Goal: Information Seeking & Learning: Check status

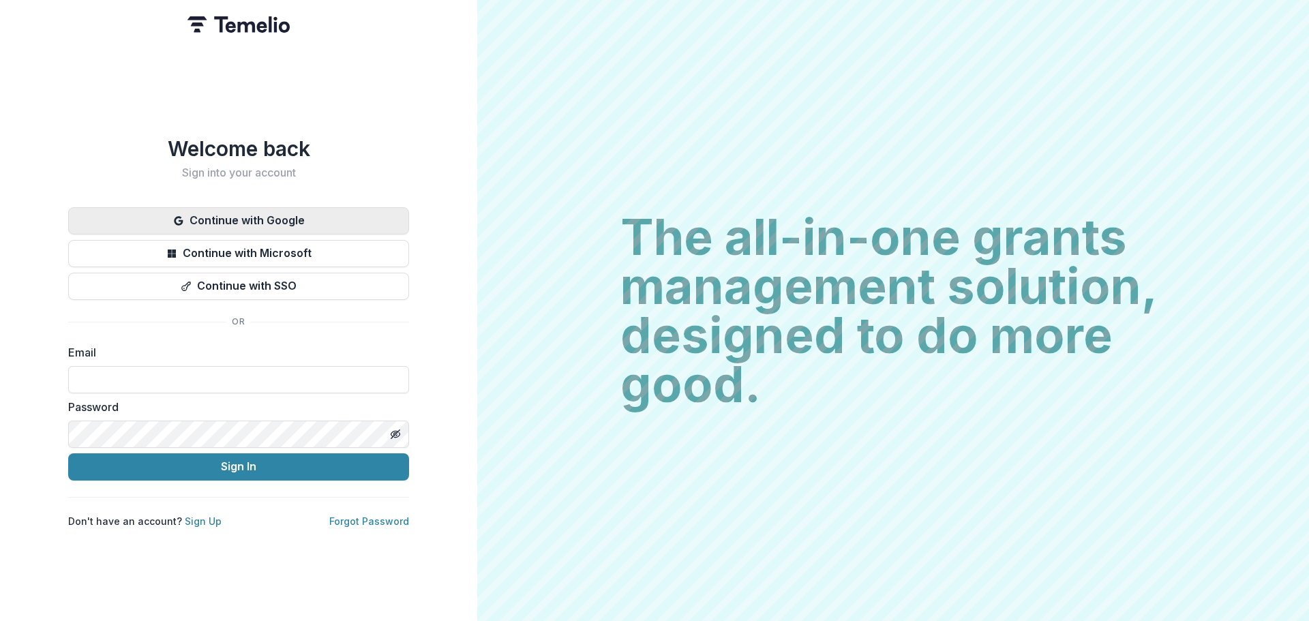
click at [203, 215] on button "Continue with Google" at bounding box center [238, 220] width 341 height 27
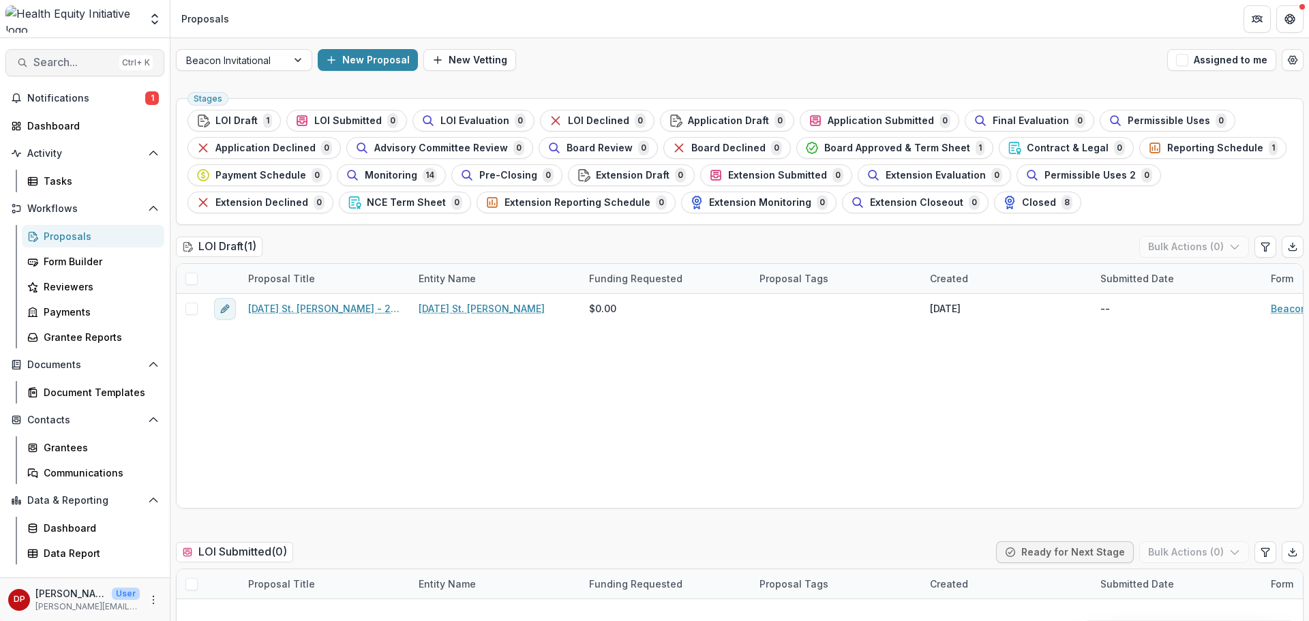
click at [75, 68] on span "Search..." at bounding box center [73, 62] width 80 height 13
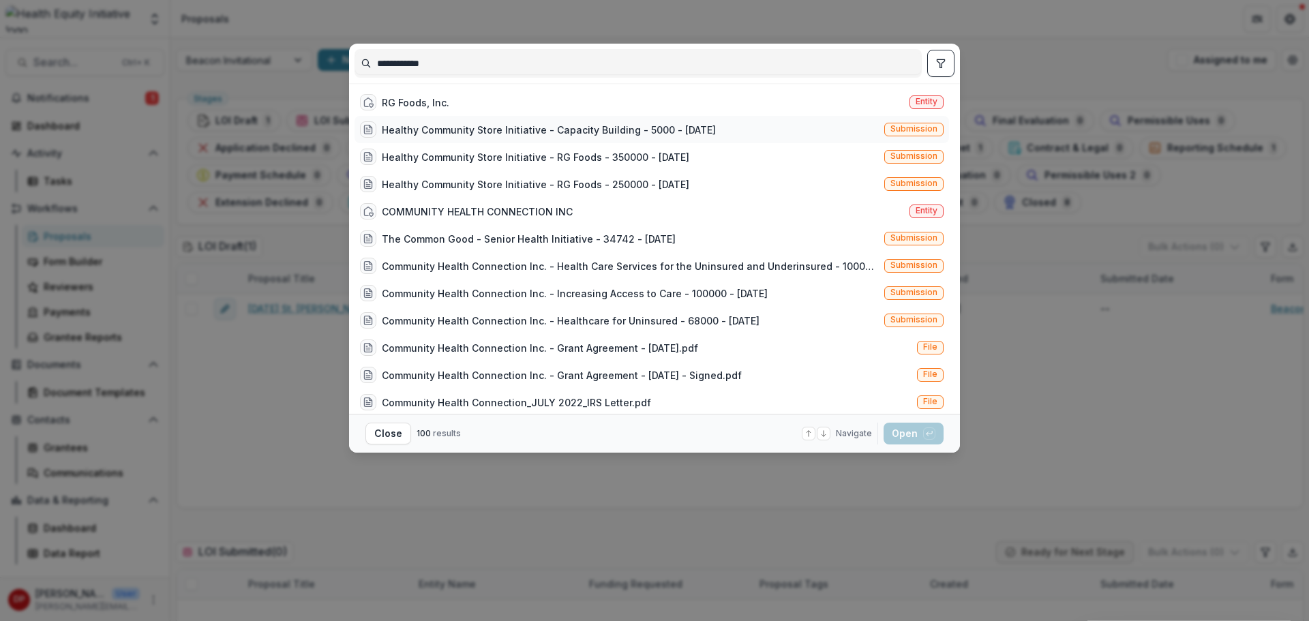
type input "**********"
click at [430, 129] on div "Healthy Community Store Initiative - Capacity Building - 5000 - [DATE]" at bounding box center [549, 130] width 334 height 14
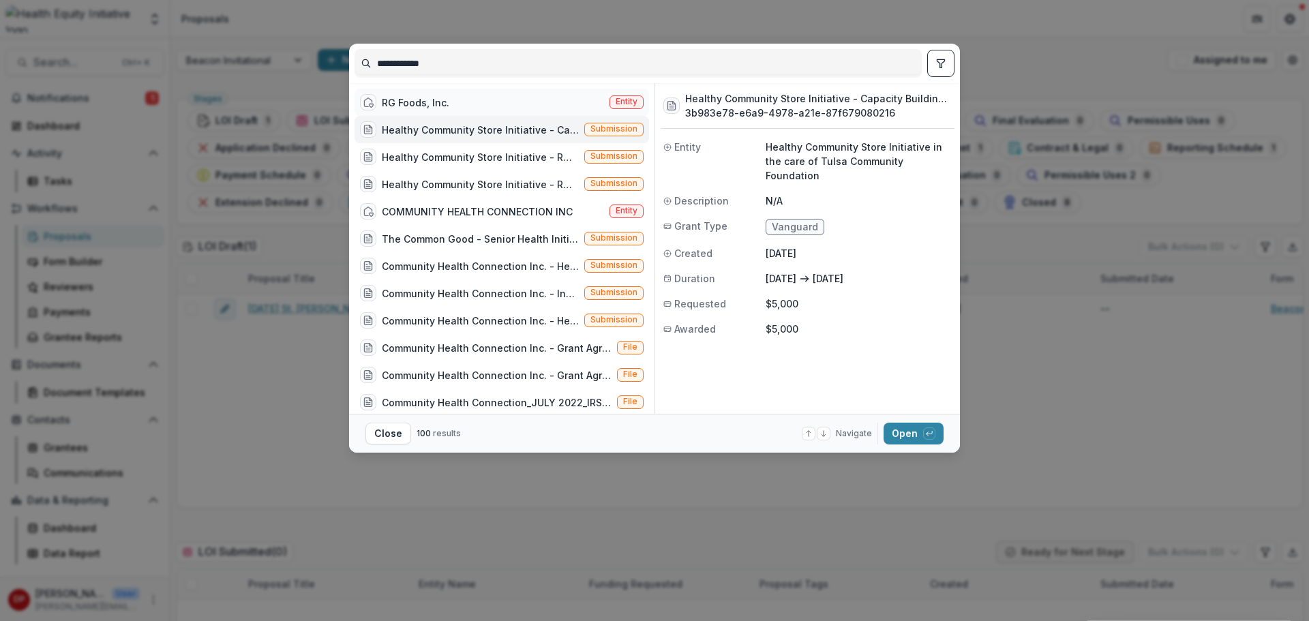
click at [438, 95] on div "RG Foods, Inc." at bounding box center [416, 102] width 68 height 14
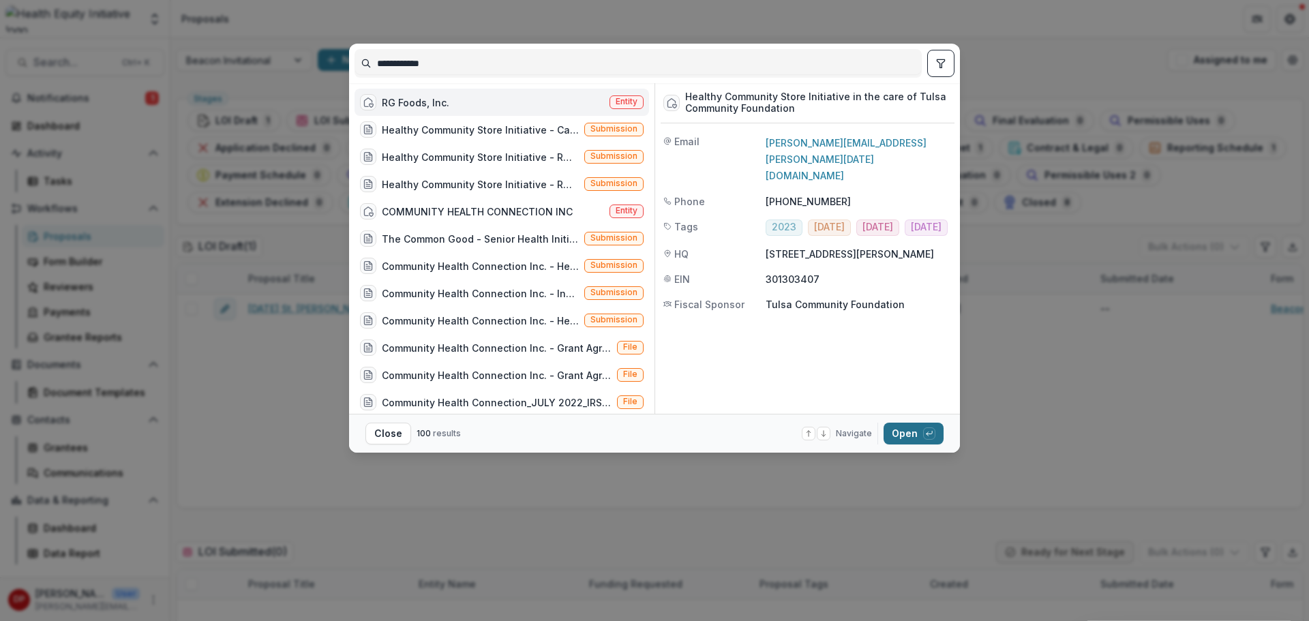
click at [912, 440] on button "Open with enter key" at bounding box center [914, 434] width 60 height 22
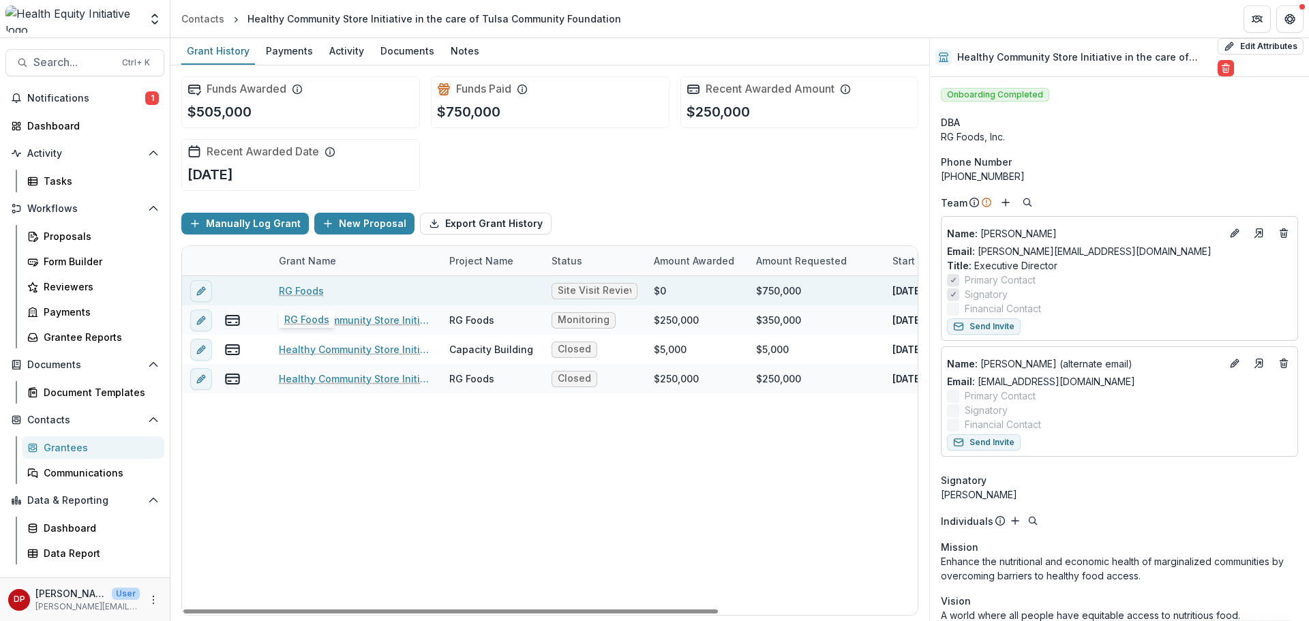
click at [300, 292] on link "RG Foods" at bounding box center [301, 291] width 45 height 14
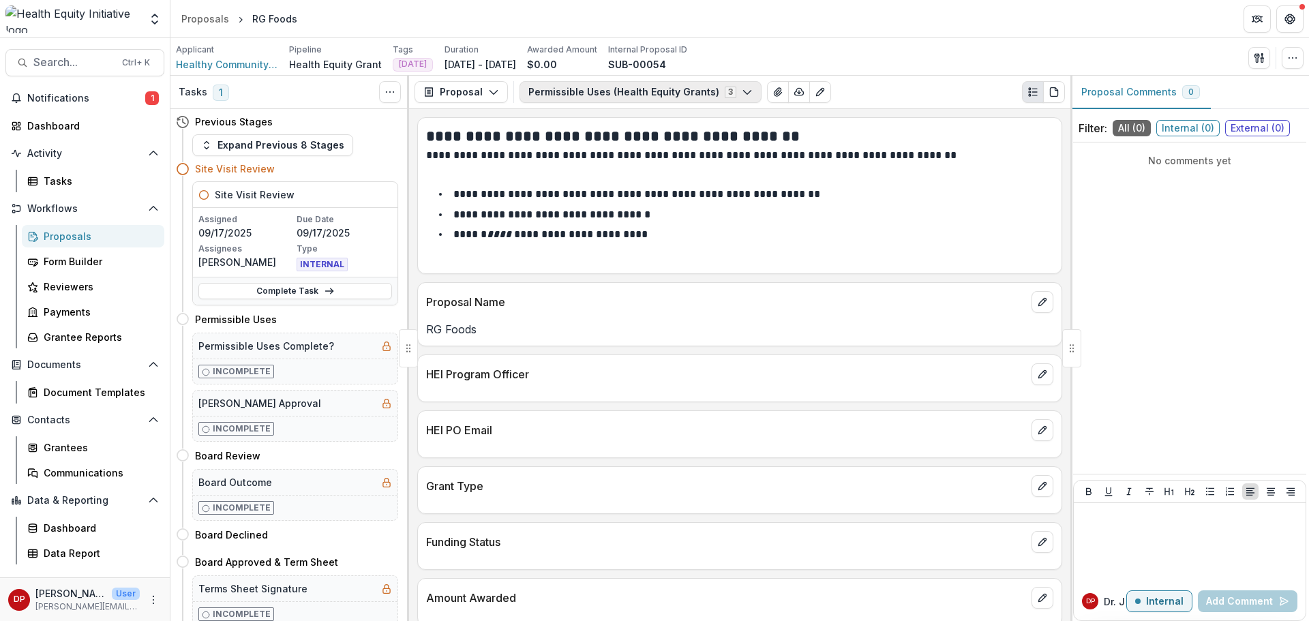
click at [650, 94] on button "Permissible Uses (Health Equity Grants) 3" at bounding box center [641, 92] width 242 height 22
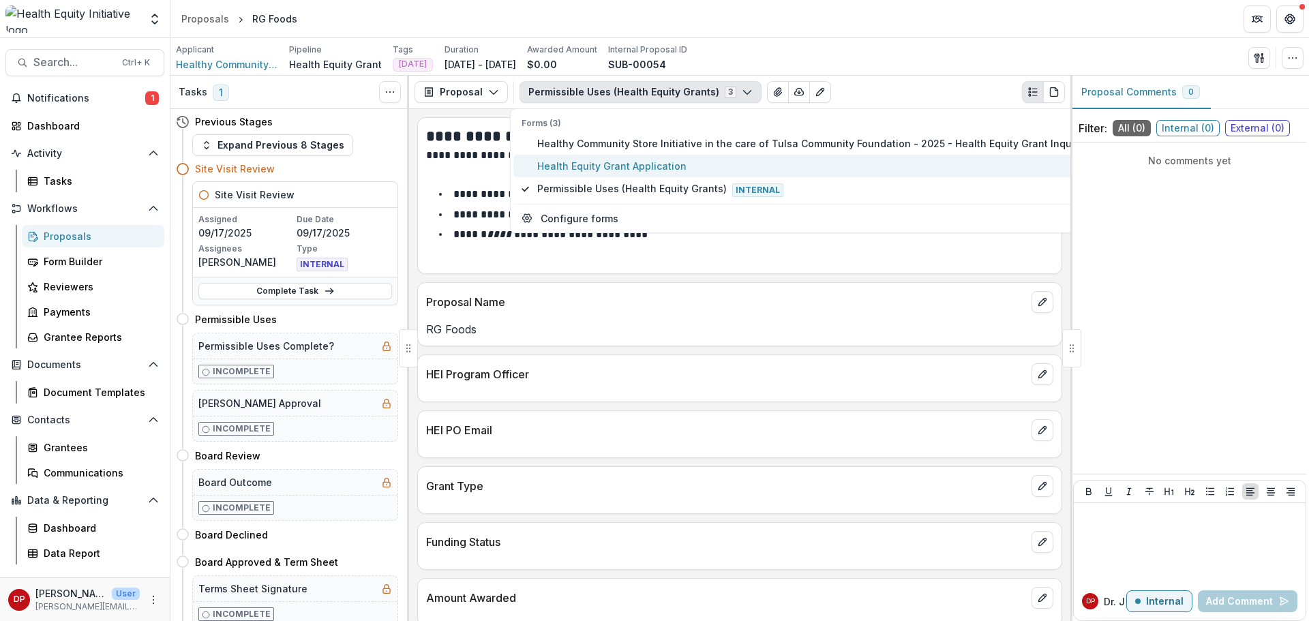
click at [613, 161] on span "Health Equity Grant Application" at bounding box center [810, 166] width 546 height 14
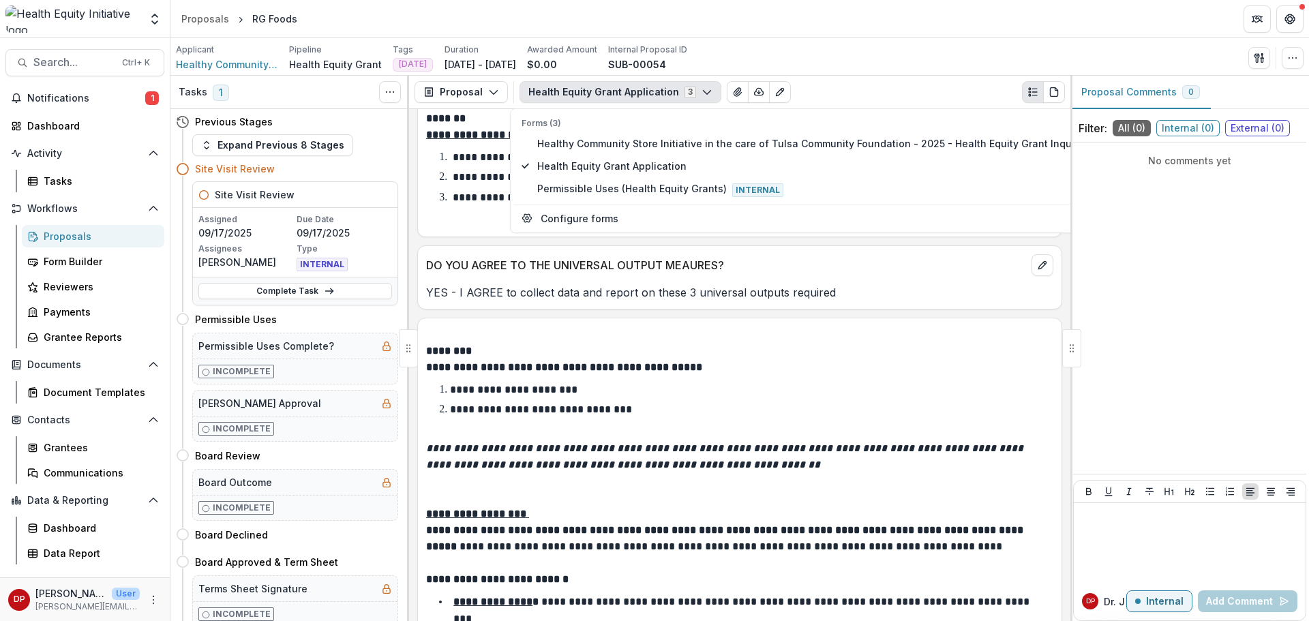
scroll to position [6410, 0]
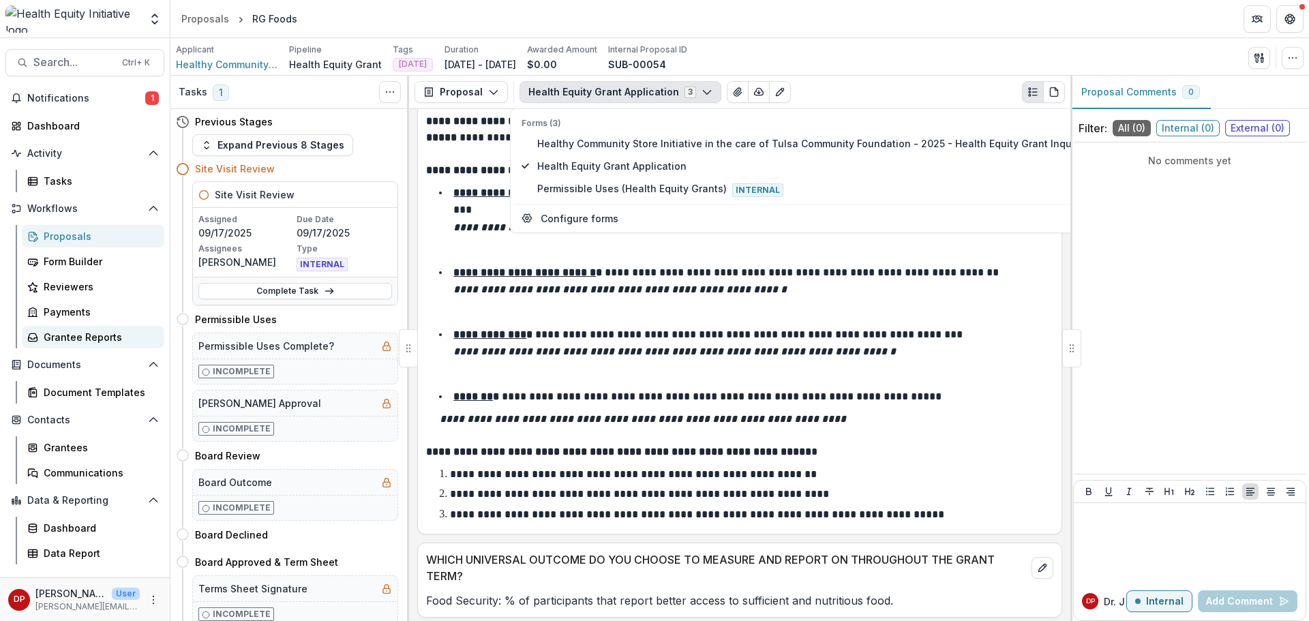
click at [57, 335] on div "Grantee Reports" at bounding box center [99, 337] width 110 height 14
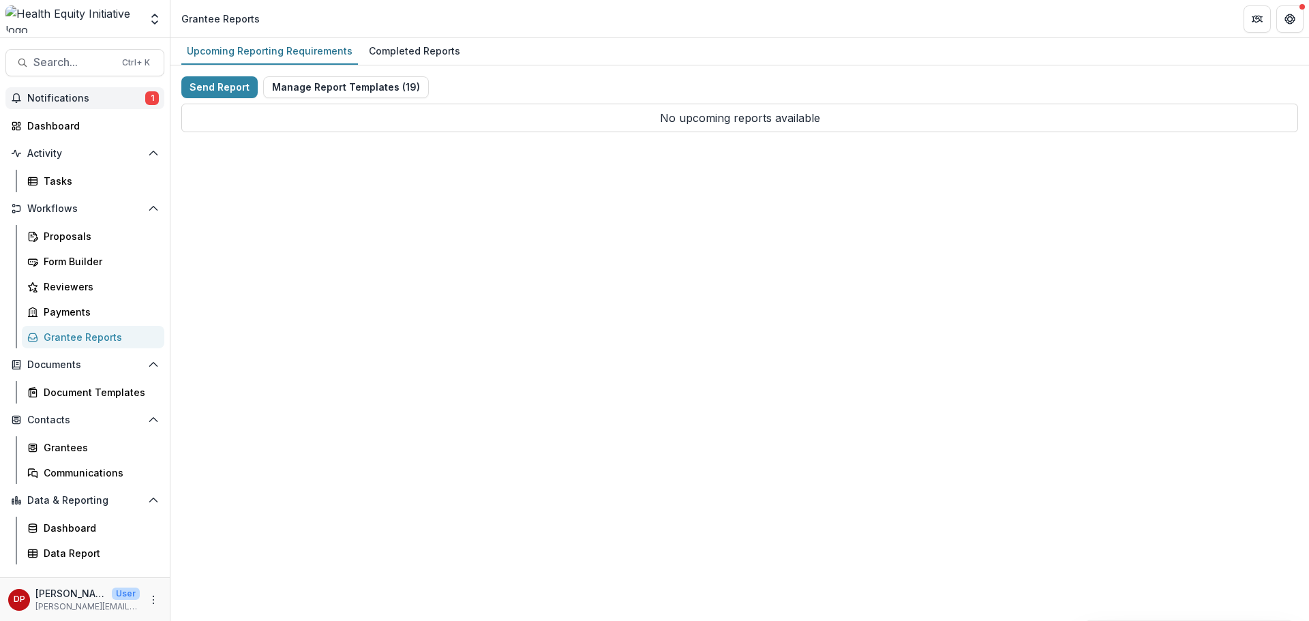
click at [95, 101] on span "Notifications" at bounding box center [86, 99] width 118 height 12
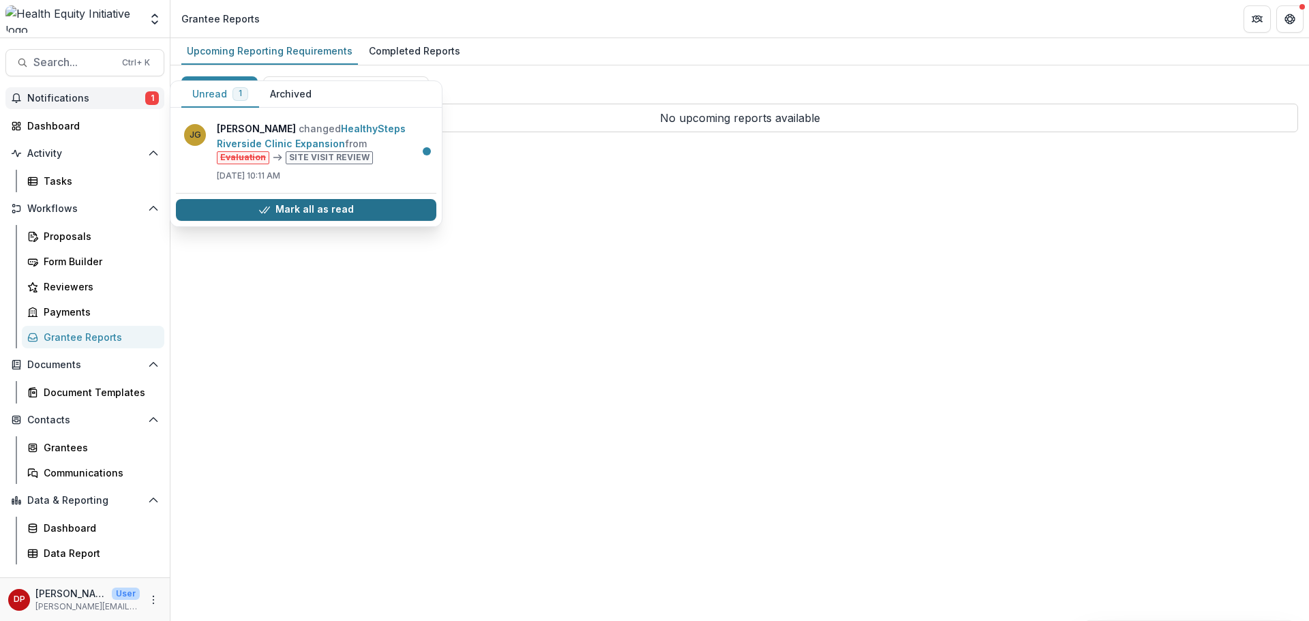
click at [227, 205] on button "Mark all as read" at bounding box center [306, 210] width 261 height 22
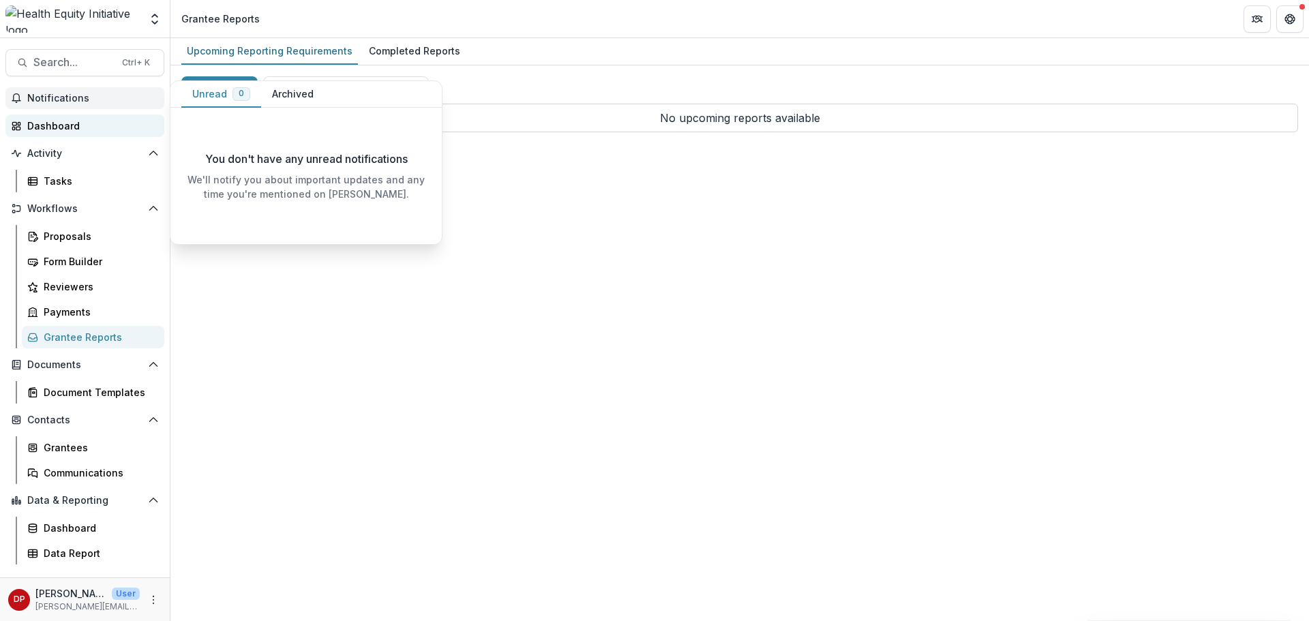
drag, startPoint x: 60, startPoint y: 102, endPoint x: 77, endPoint y: 115, distance: 21.0
click at [61, 102] on span "Notifications" at bounding box center [93, 99] width 132 height 12
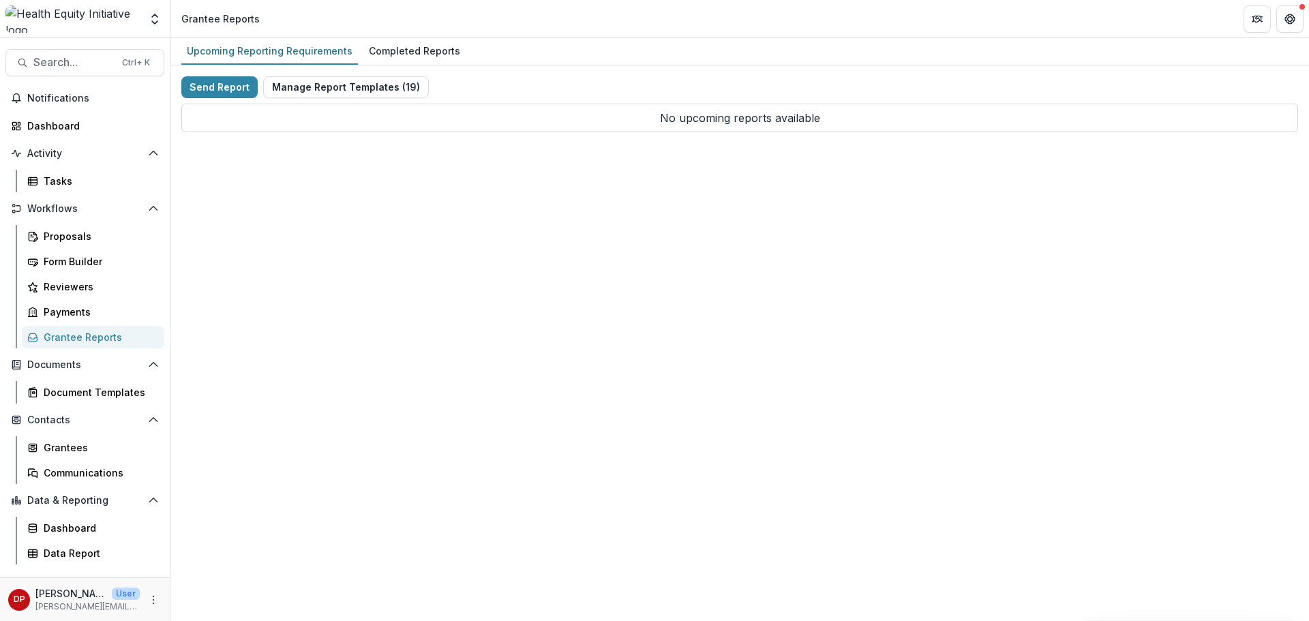
click at [76, 333] on div "Grantee Reports" at bounding box center [99, 337] width 110 height 14
click at [441, 57] on div "Completed Reports" at bounding box center [414, 51] width 102 height 20
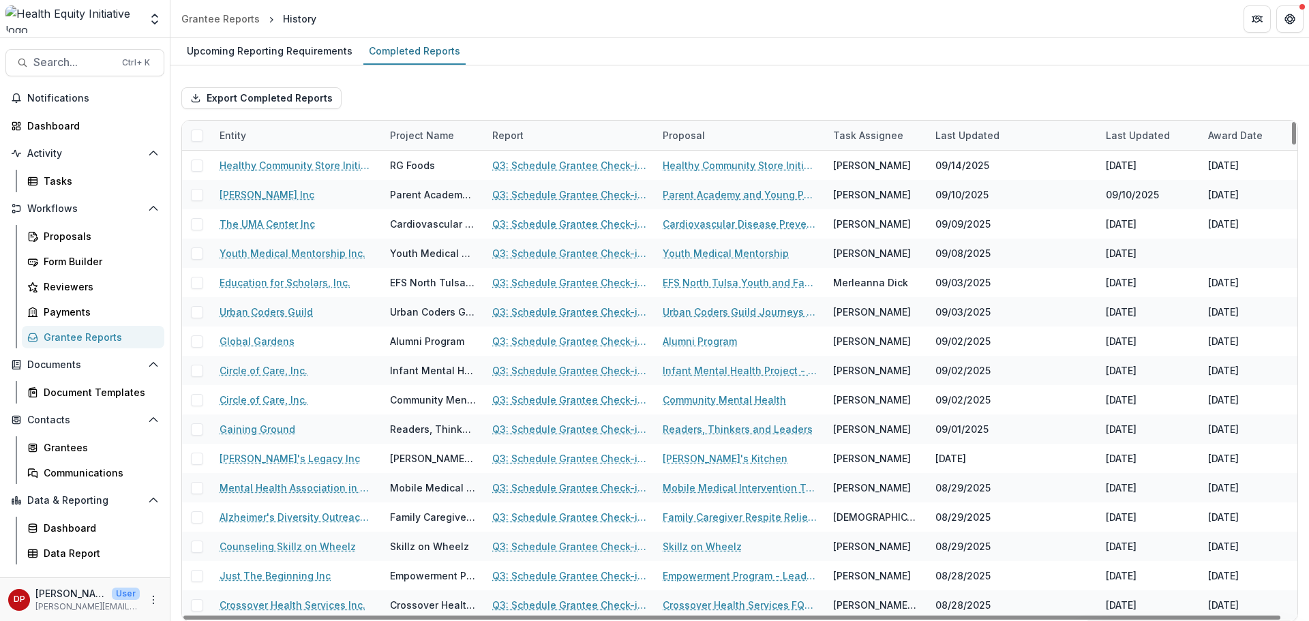
click at [347, 137] on div "Entity" at bounding box center [296, 135] width 170 height 29
click at [327, 168] on input at bounding box center [296, 166] width 164 height 22
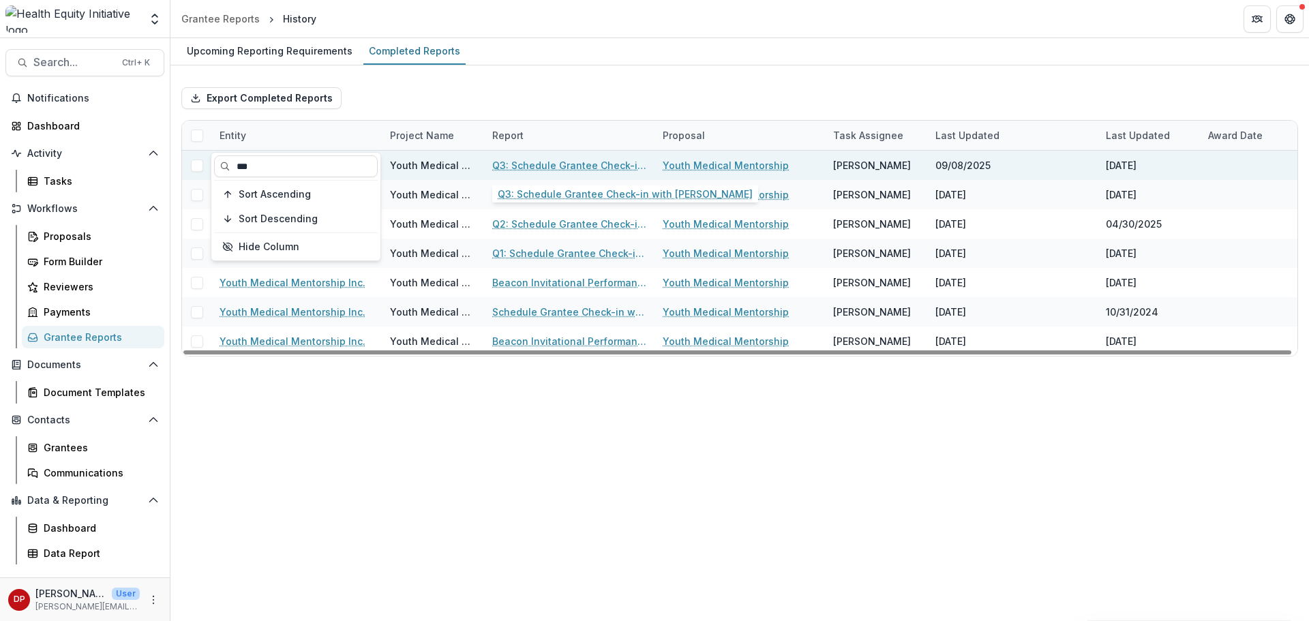
type input "***"
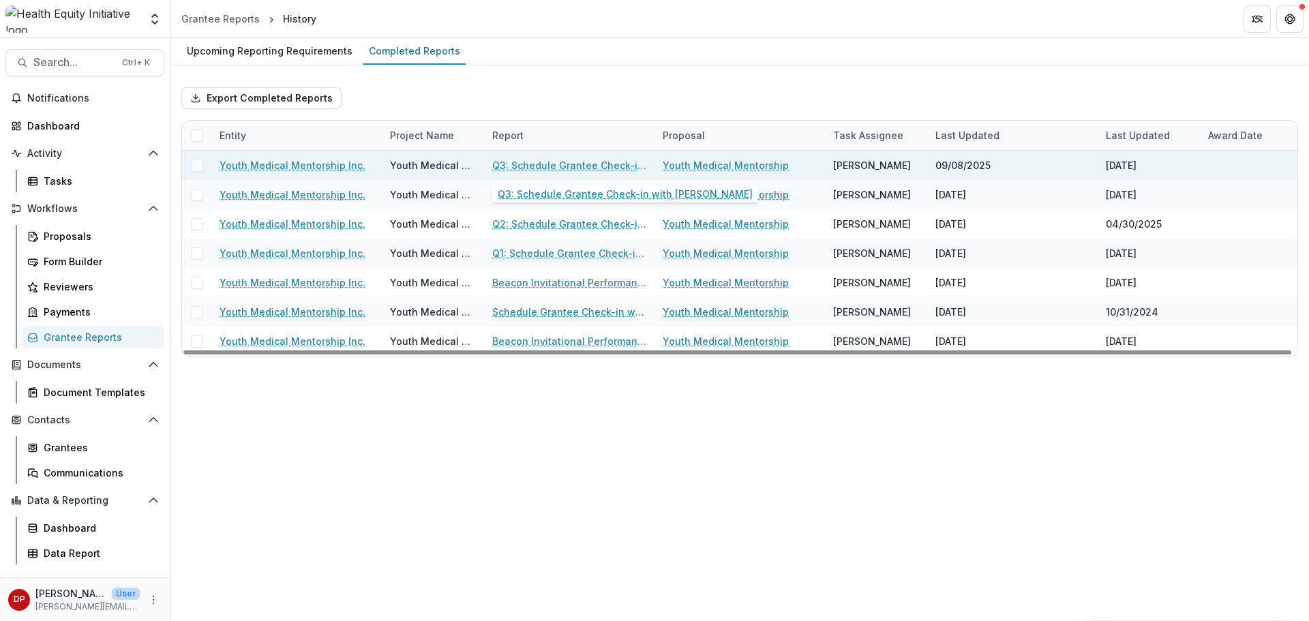
click at [502, 165] on link "Q3: Schedule Grantee Check-in with [PERSON_NAME]" at bounding box center [569, 165] width 154 height 14
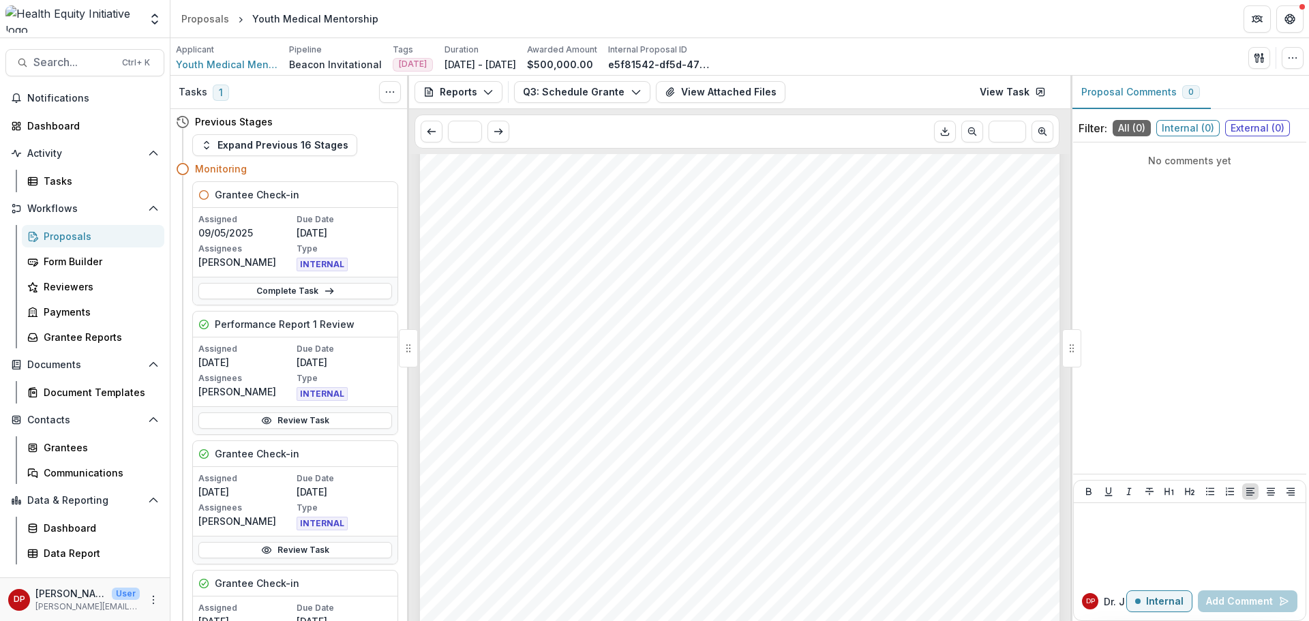
scroll to position [409, 0]
click at [506, 416] on span "$62,500.00" at bounding box center [491, 416] width 65 height 13
copy span "62,500.00"
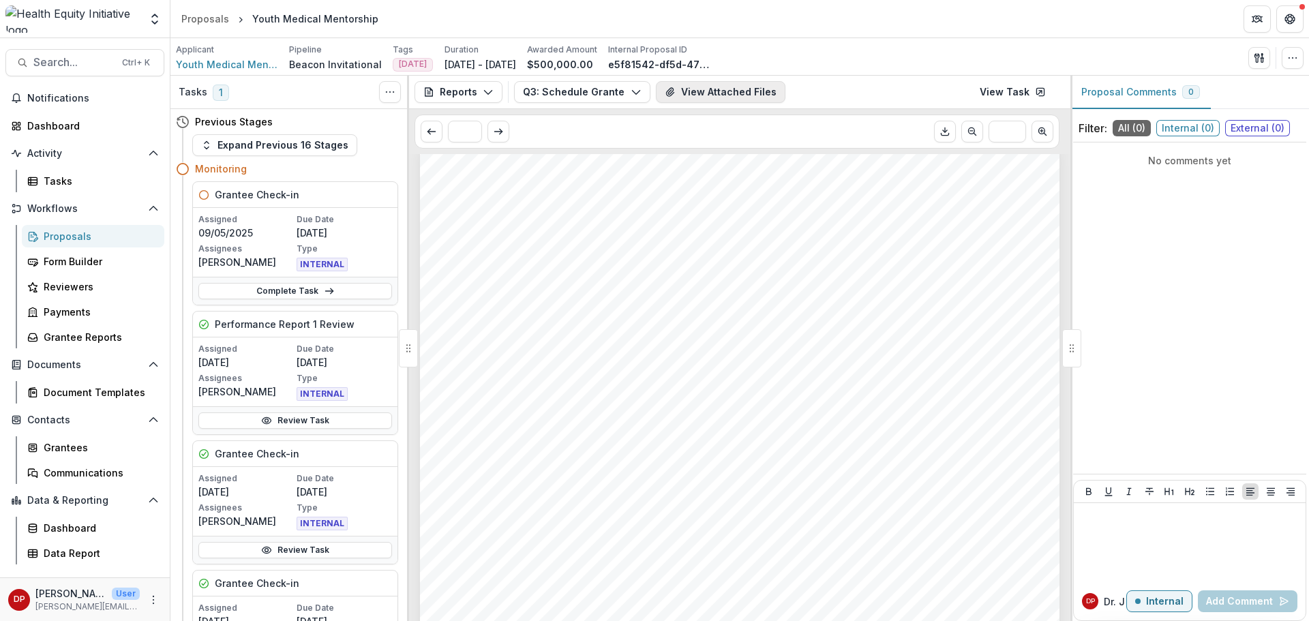
scroll to position [0, 0]
click at [741, 89] on button "View Attached Files" at bounding box center [721, 92] width 130 height 22
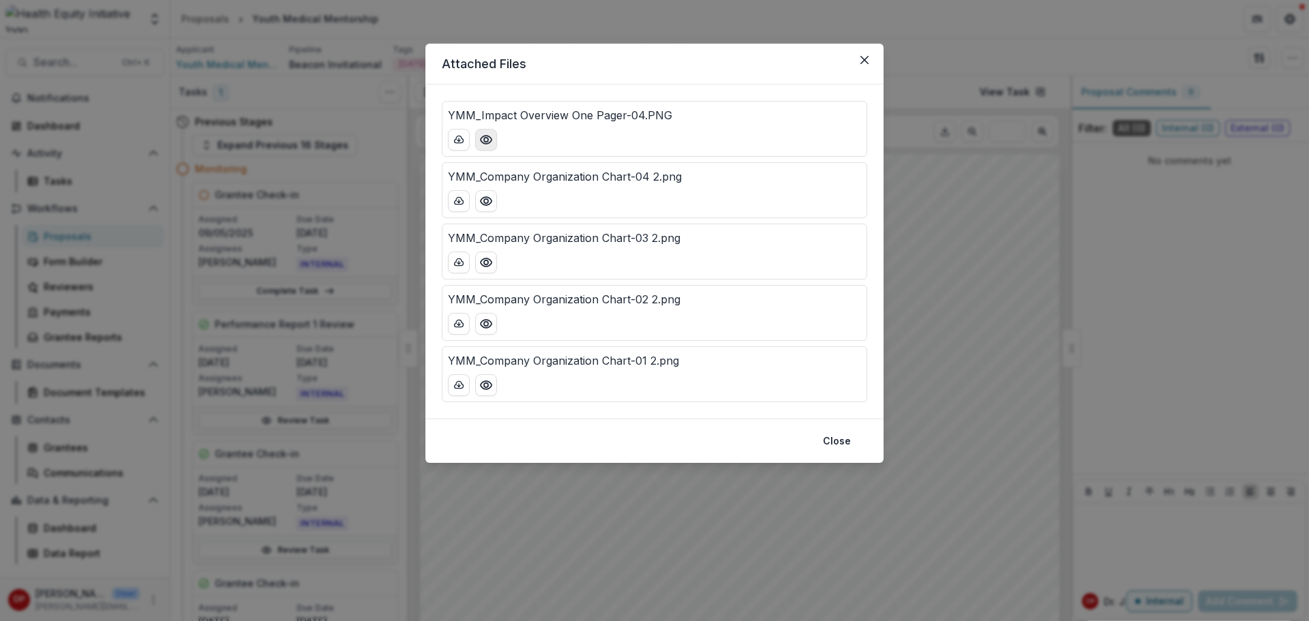
click at [484, 141] on icon "Preview YMM_Impact Overview One Pager-04.PNG" at bounding box center [486, 140] width 14 height 14
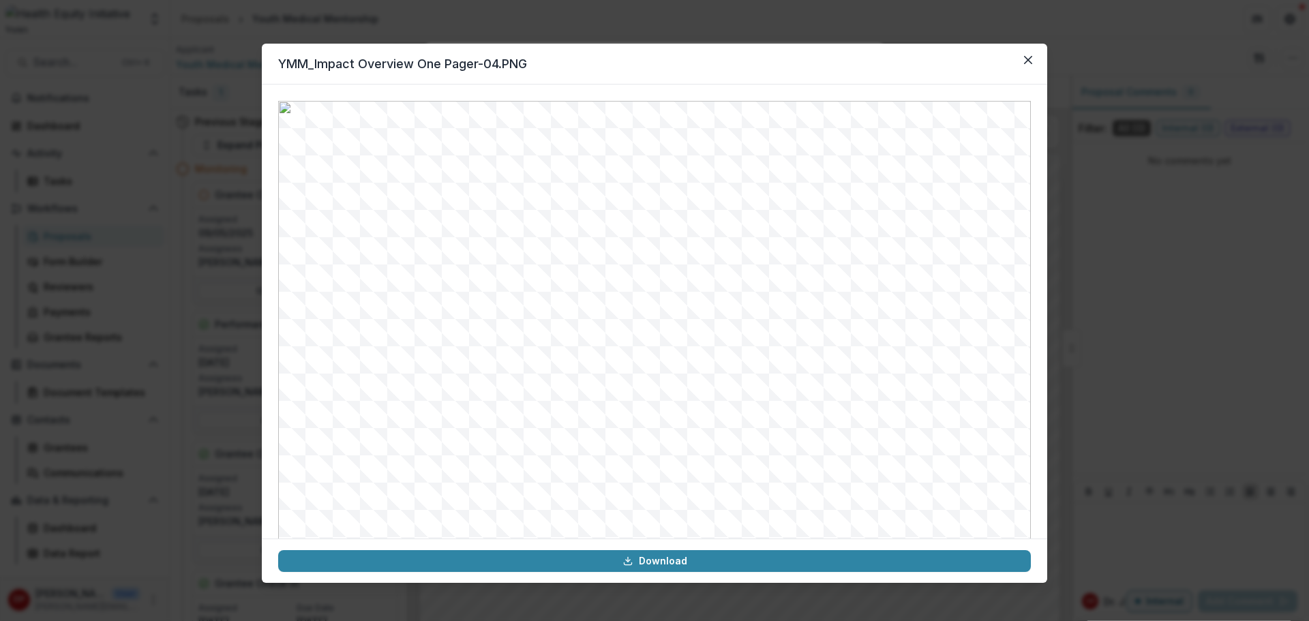
drag, startPoint x: 597, startPoint y: 62, endPoint x: 562, endPoint y: 82, distance: 40.0
click at [566, 83] on header "YMM_Impact Overview One Pager-04.PNG" at bounding box center [655, 64] width 786 height 41
click at [1031, 59] on icon "Close" at bounding box center [1028, 60] width 8 height 8
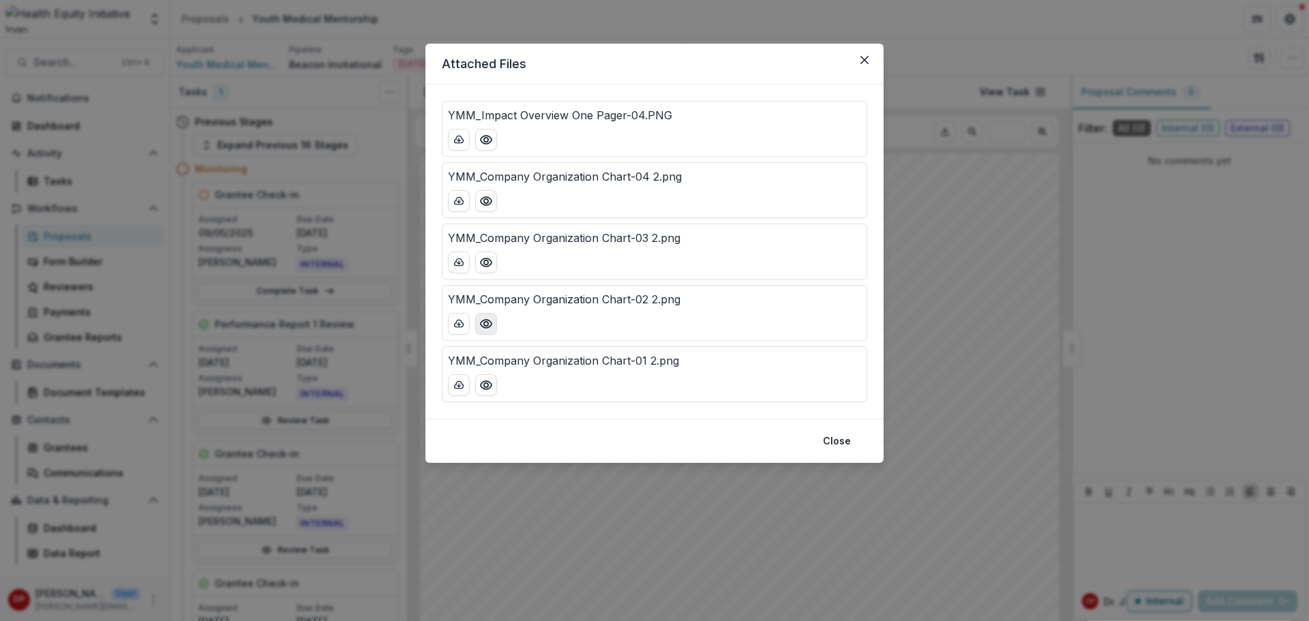
click at [482, 327] on icon "Preview YMM_Company Organization Chart-02 2.png" at bounding box center [486, 324] width 11 height 8
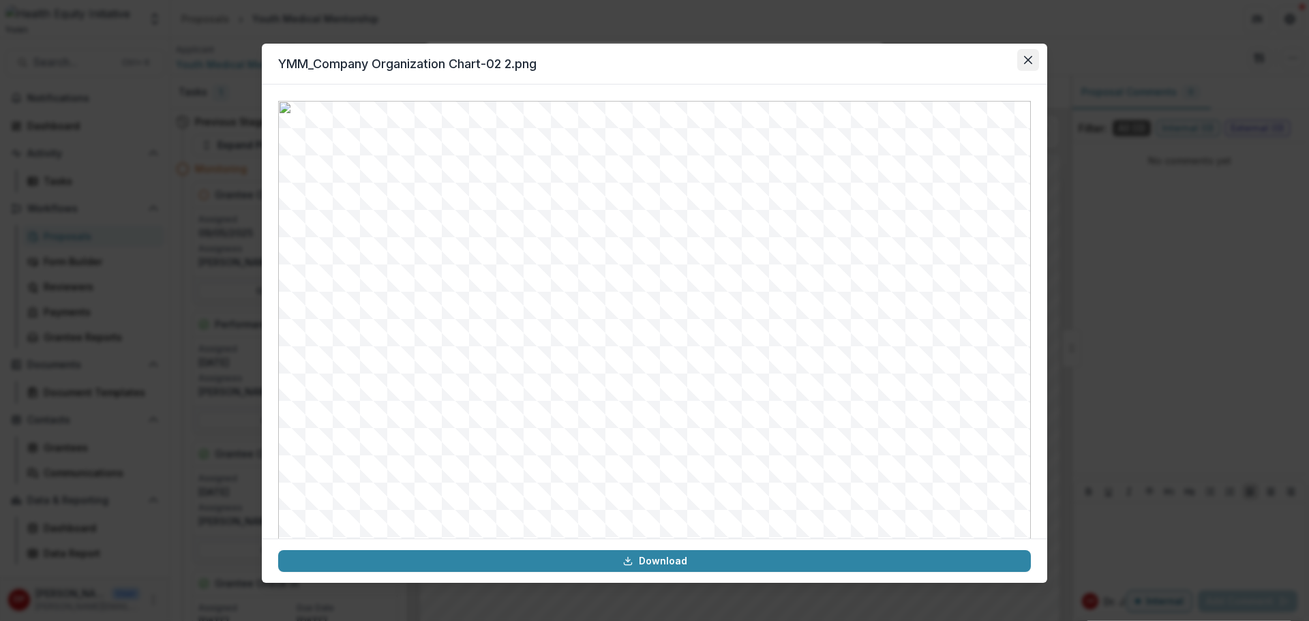
click at [1020, 61] on button "Close" at bounding box center [1028, 60] width 22 height 22
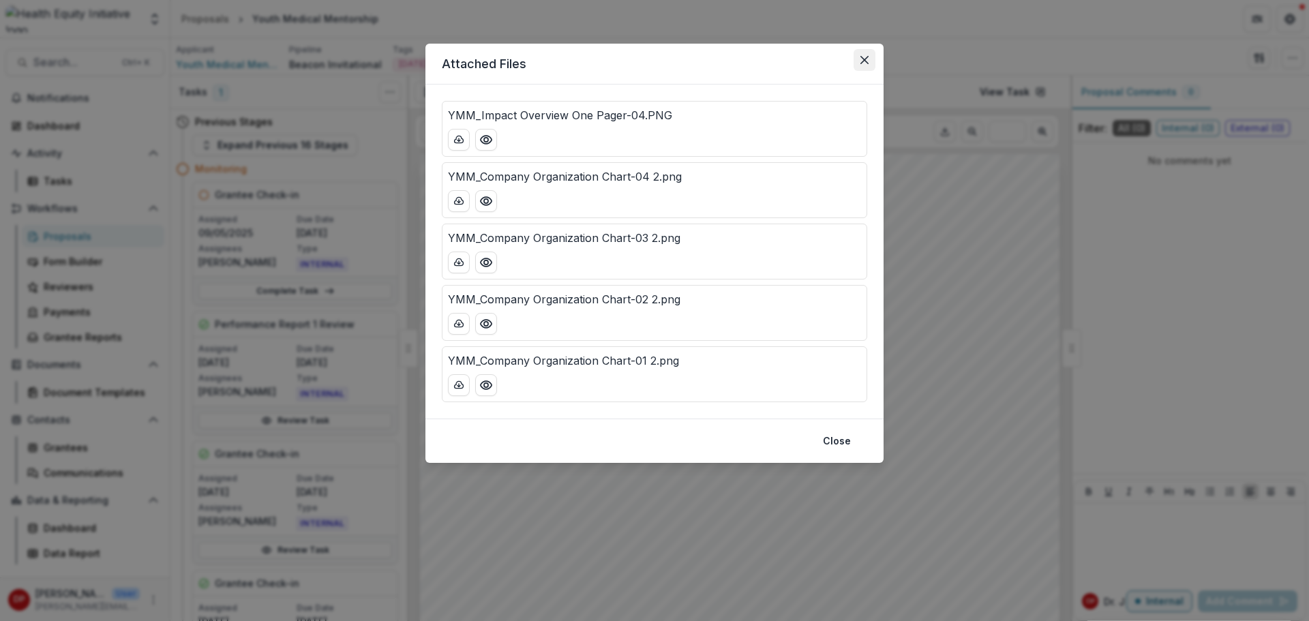
click at [872, 67] on button "Close" at bounding box center [865, 60] width 22 height 22
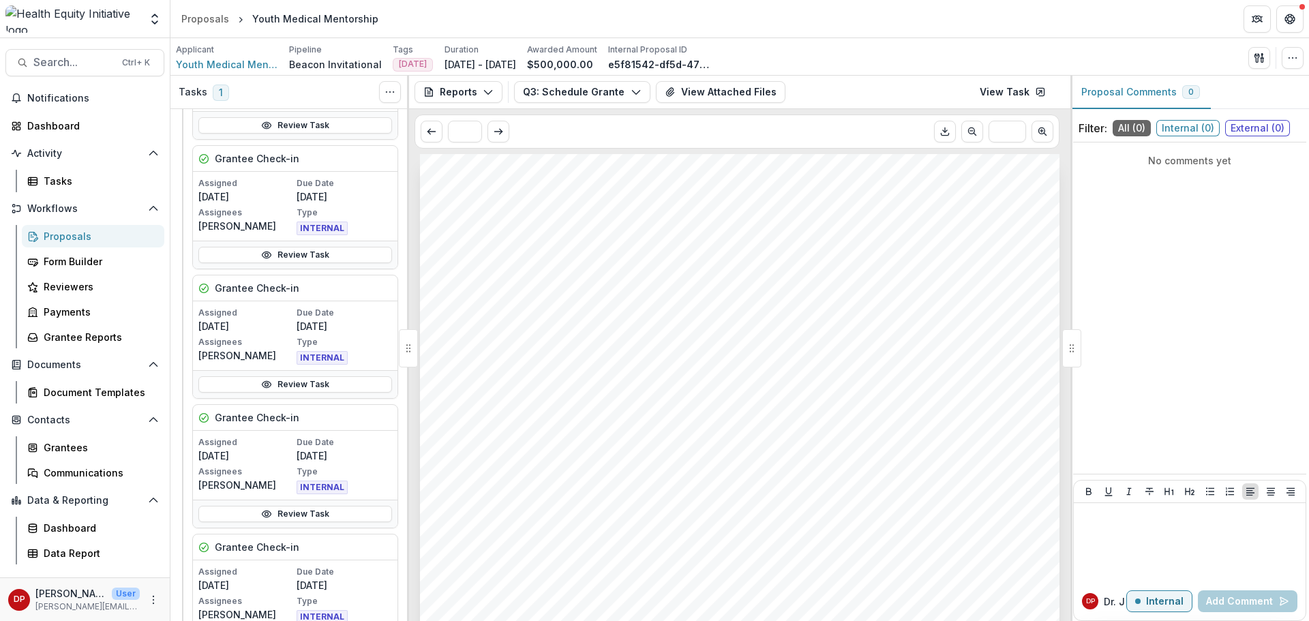
scroll to position [341, 0]
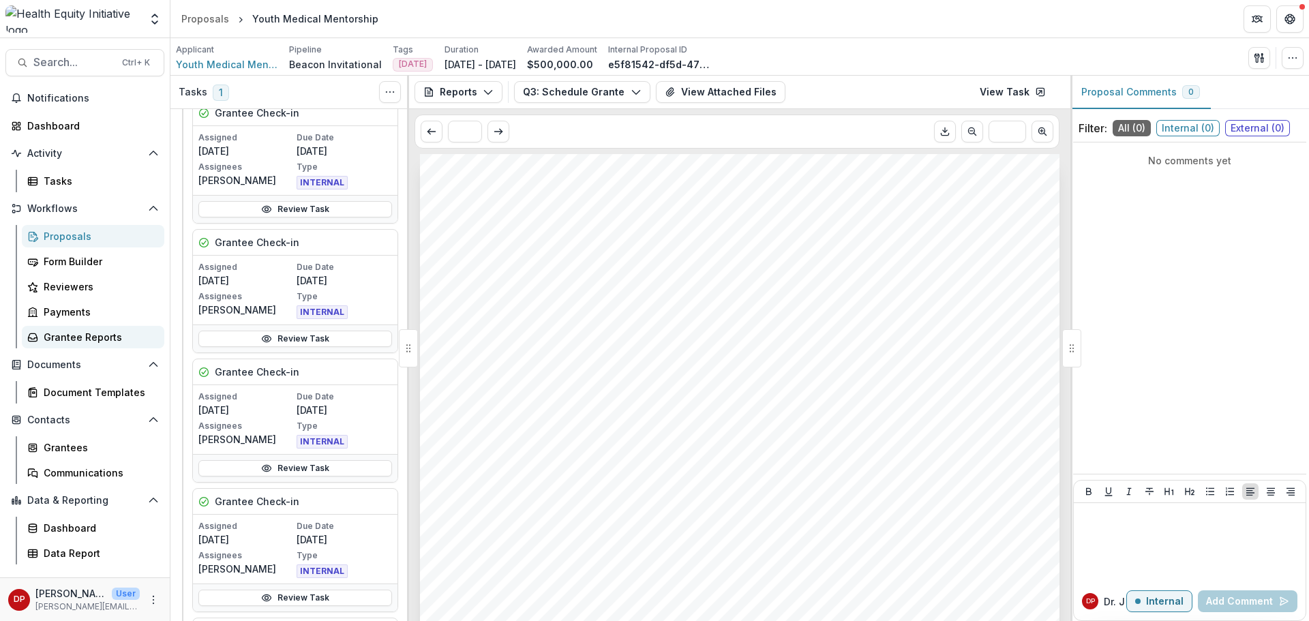
click at [71, 341] on div "Grantee Reports" at bounding box center [99, 337] width 110 height 14
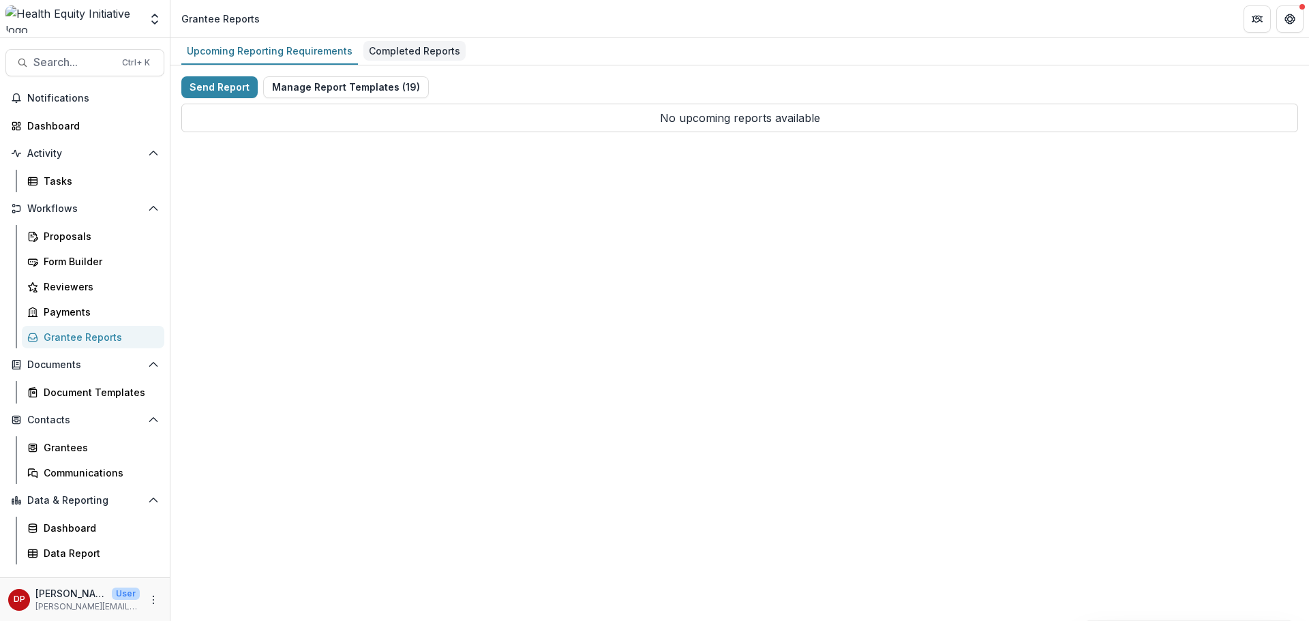
click at [376, 48] on div "Completed Reports" at bounding box center [414, 51] width 102 height 20
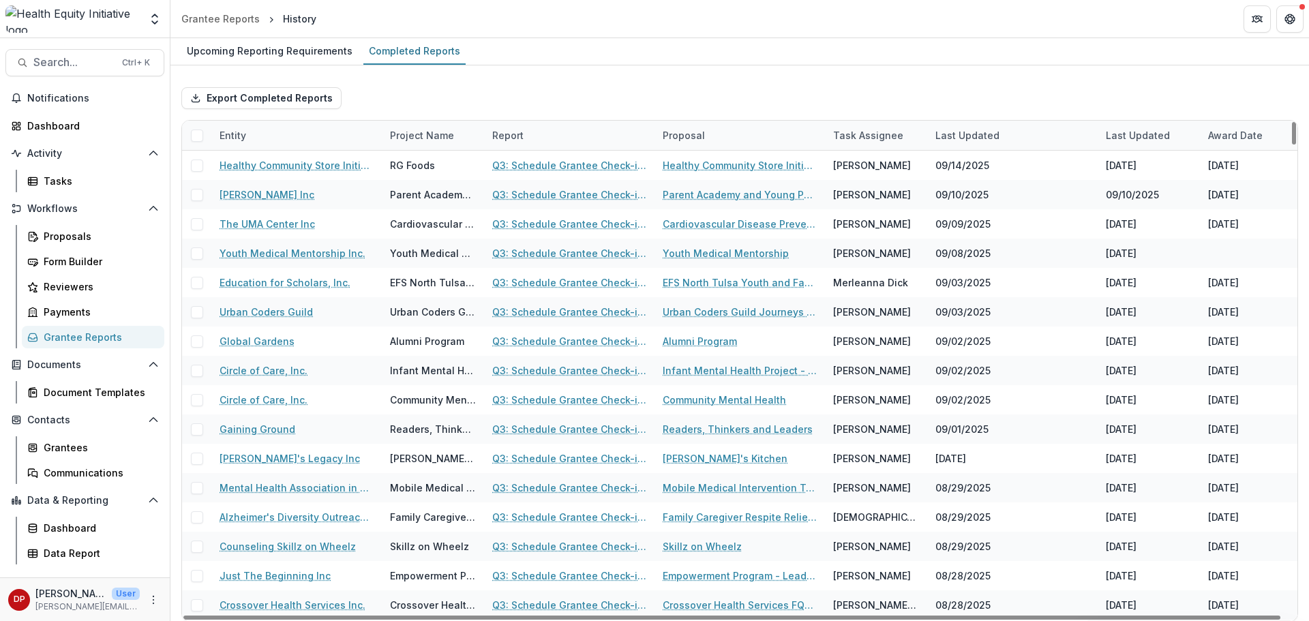
click at [328, 136] on div "Entity" at bounding box center [296, 135] width 170 height 29
click at [307, 167] on input at bounding box center [296, 166] width 164 height 22
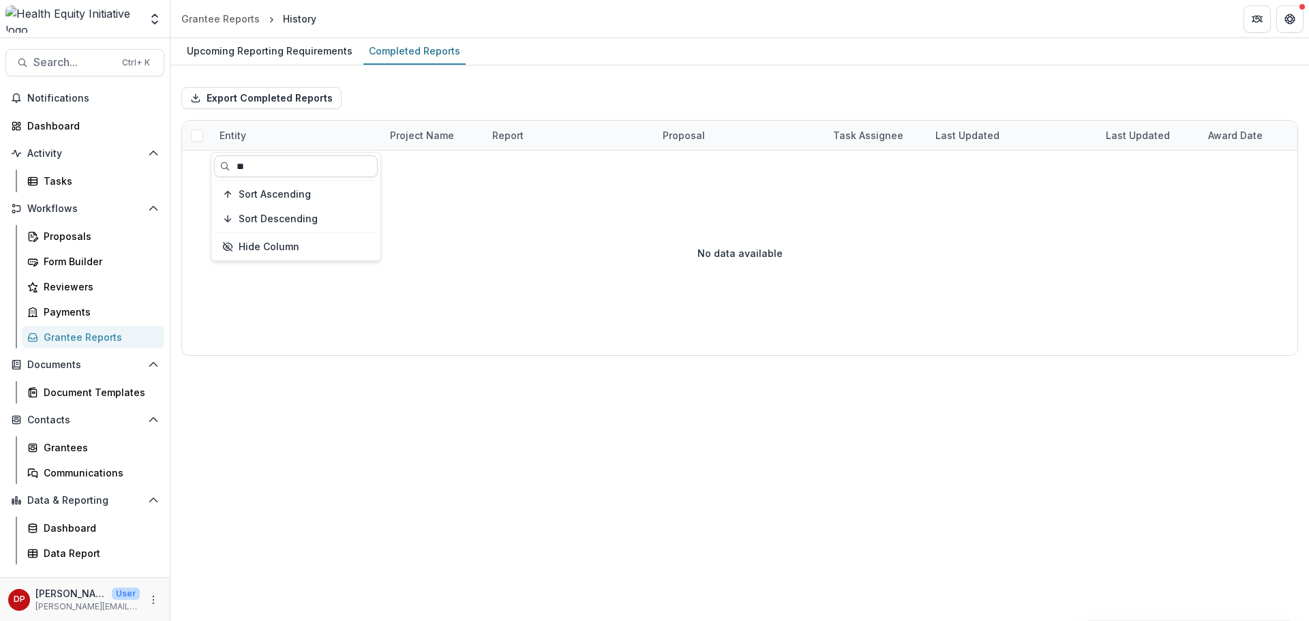
type input "*"
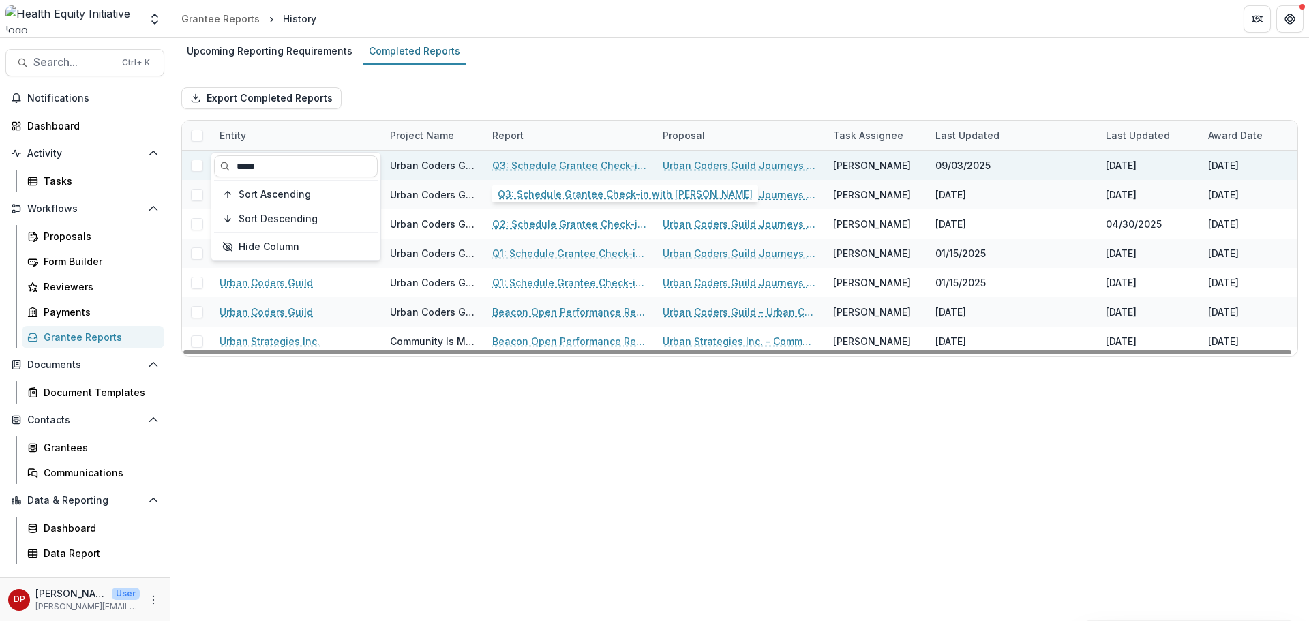
type input "*****"
click at [542, 165] on link "Q3: Schedule Grantee Check-in with [PERSON_NAME]" at bounding box center [569, 165] width 154 height 14
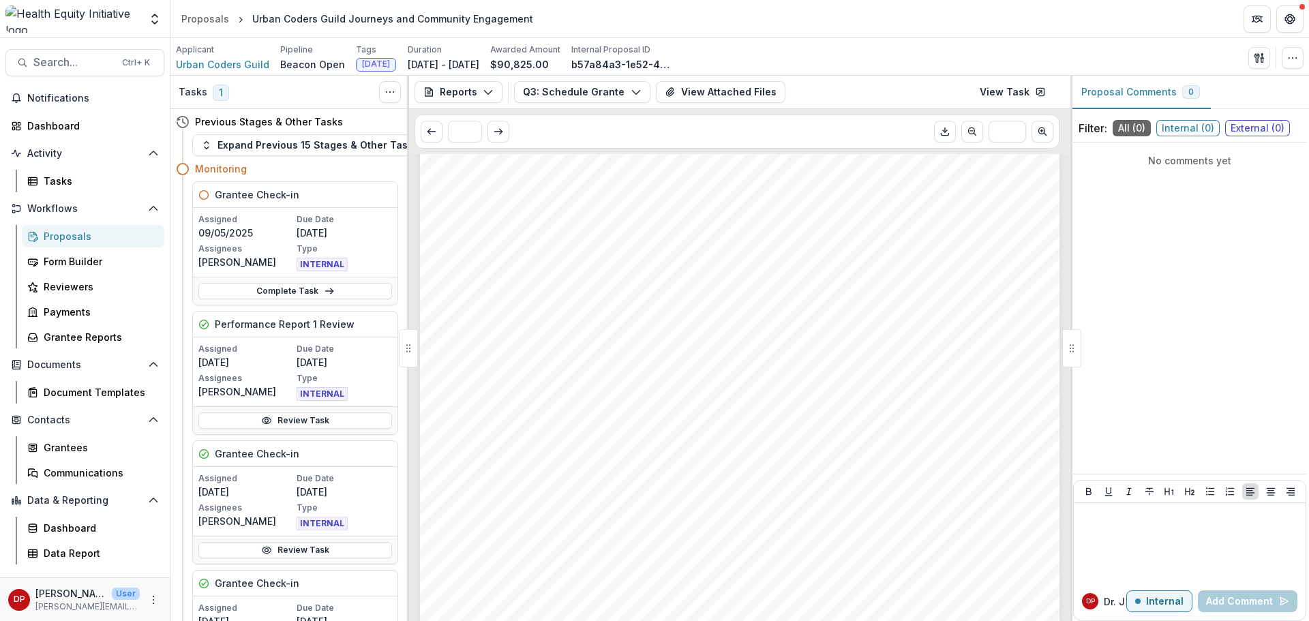
scroll to position [409, 0]
click at [500, 406] on div "- - - Submission Responses Q3: Schedule Grantee Check-in with [PERSON_NAME] As …" at bounding box center [740, 197] width 640 height 905
click at [497, 414] on span "$12,223.00" at bounding box center [491, 416] width 65 height 13
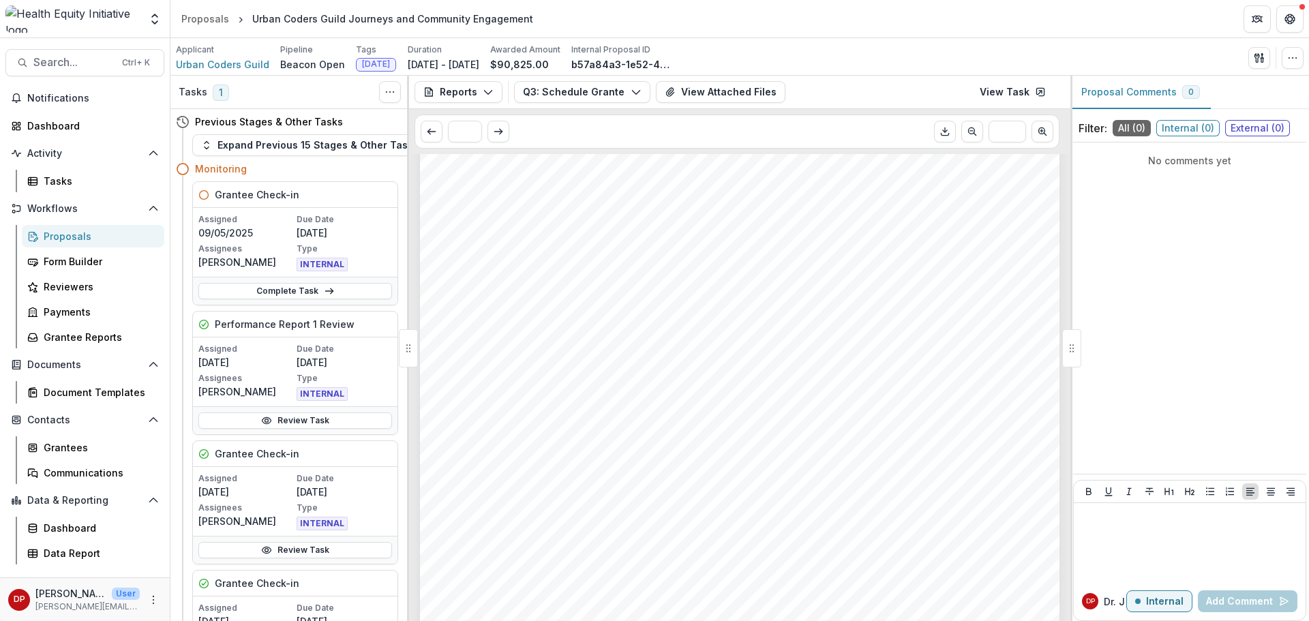
copy span "12,223.00"
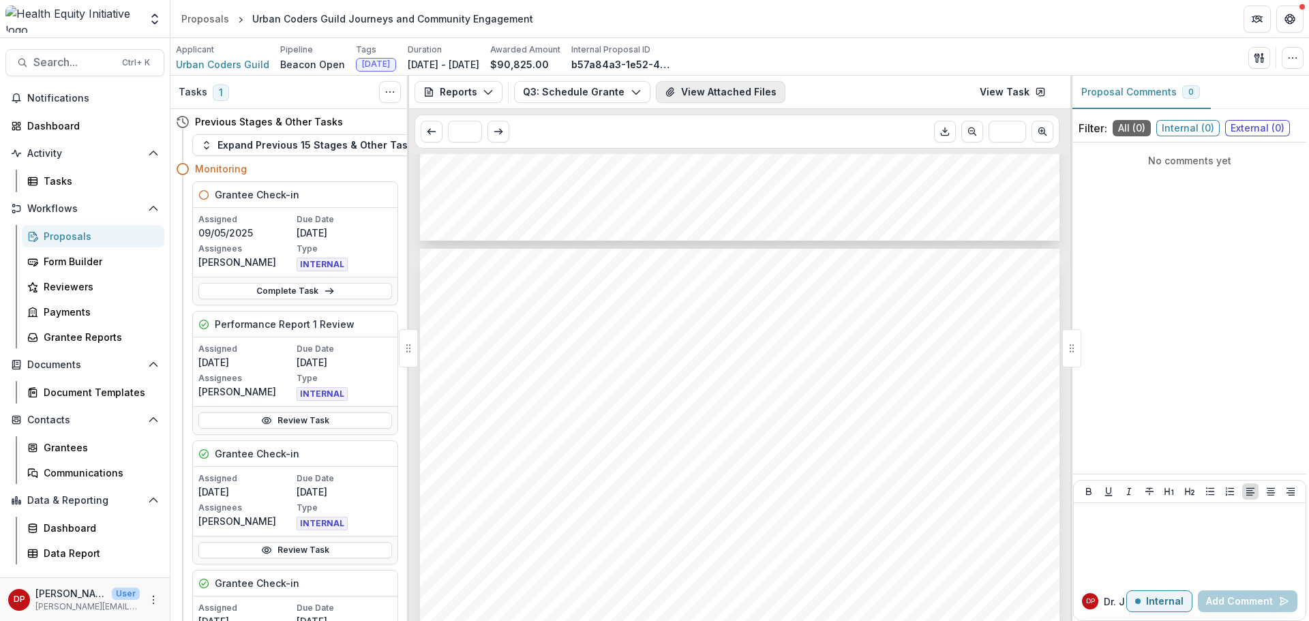
click at [684, 98] on button "View Attached Files" at bounding box center [721, 92] width 130 height 22
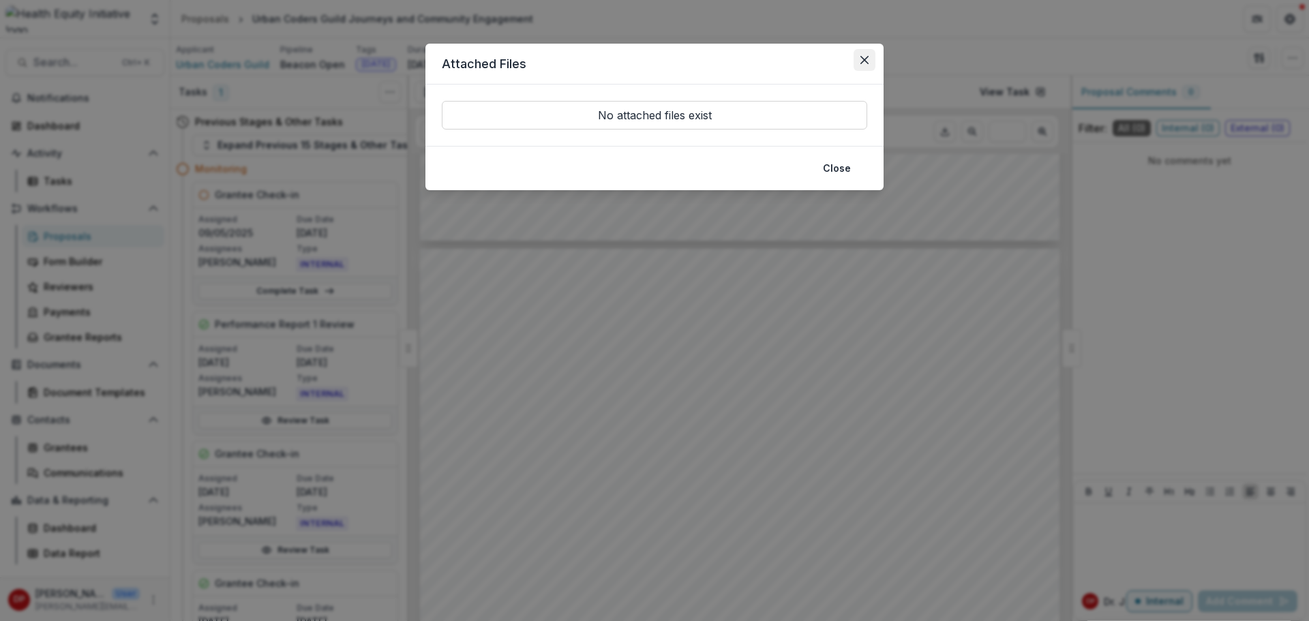
click at [863, 63] on icon "Close" at bounding box center [865, 60] width 8 height 8
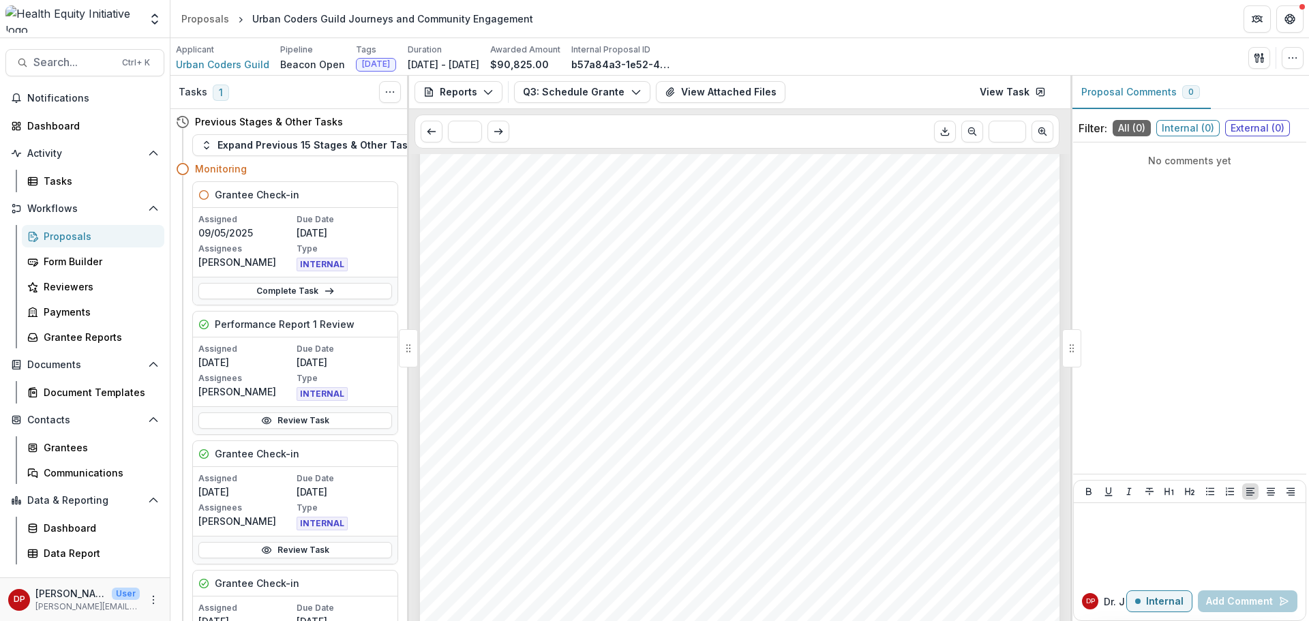
drag, startPoint x: 966, startPoint y: 425, endPoint x: 981, endPoint y: 418, distance: 16.5
click at [981, 418] on div "- - - Submission Responses Q3: Schedule Grantee Check-in with [PERSON_NAME] As …" at bounding box center [740, 470] width 640 height 905
click at [87, 231] on div "Proposals" at bounding box center [99, 236] width 110 height 14
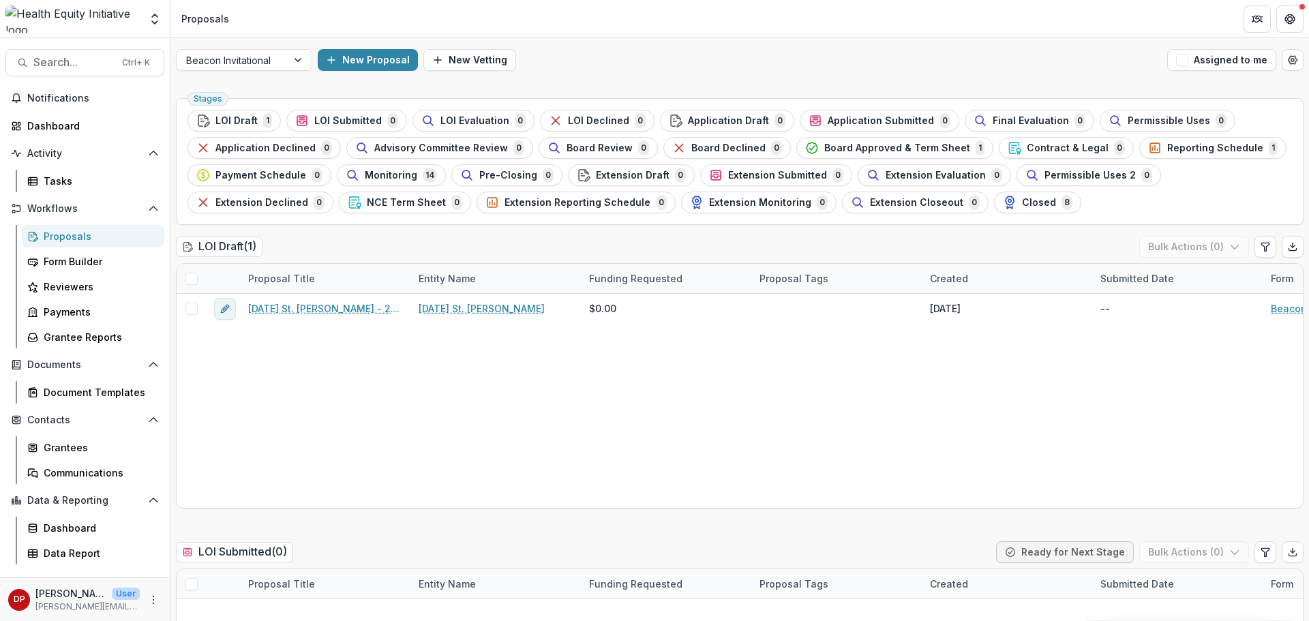
click at [81, 231] on div "Proposals" at bounding box center [99, 236] width 110 height 14
click at [53, 97] on span "Notifications" at bounding box center [93, 99] width 132 height 12
click at [51, 117] on link "Dashboard" at bounding box center [84, 126] width 159 height 23
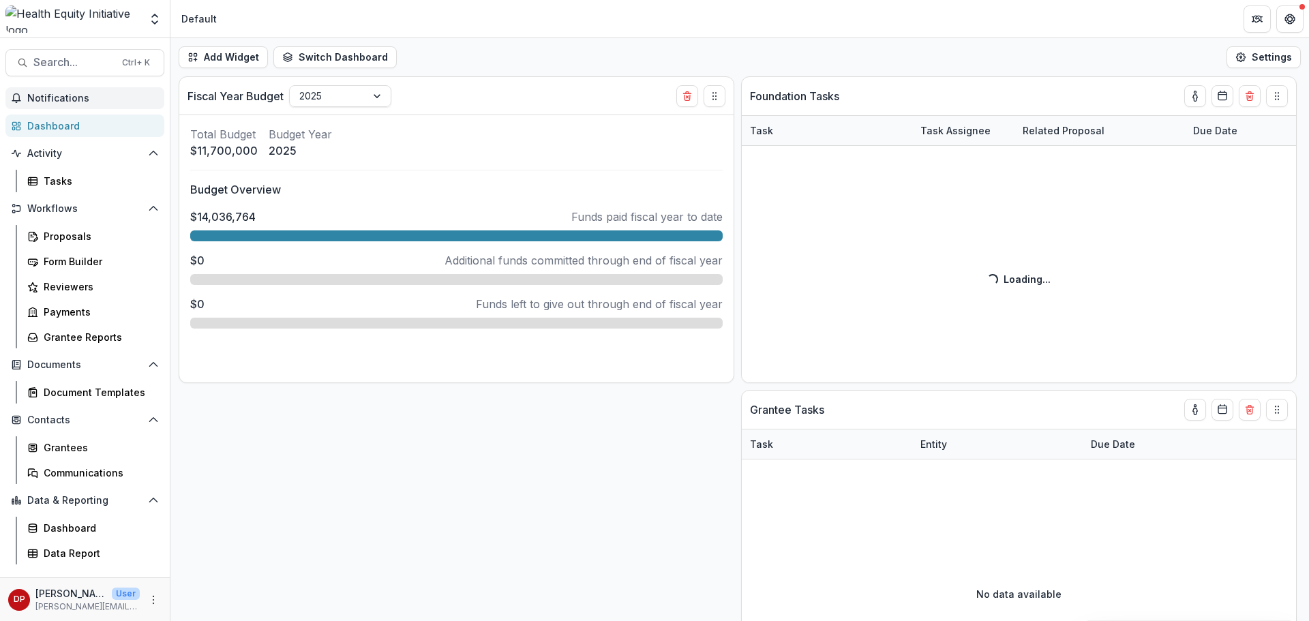
click at [67, 96] on span "Notifications" at bounding box center [93, 99] width 132 height 12
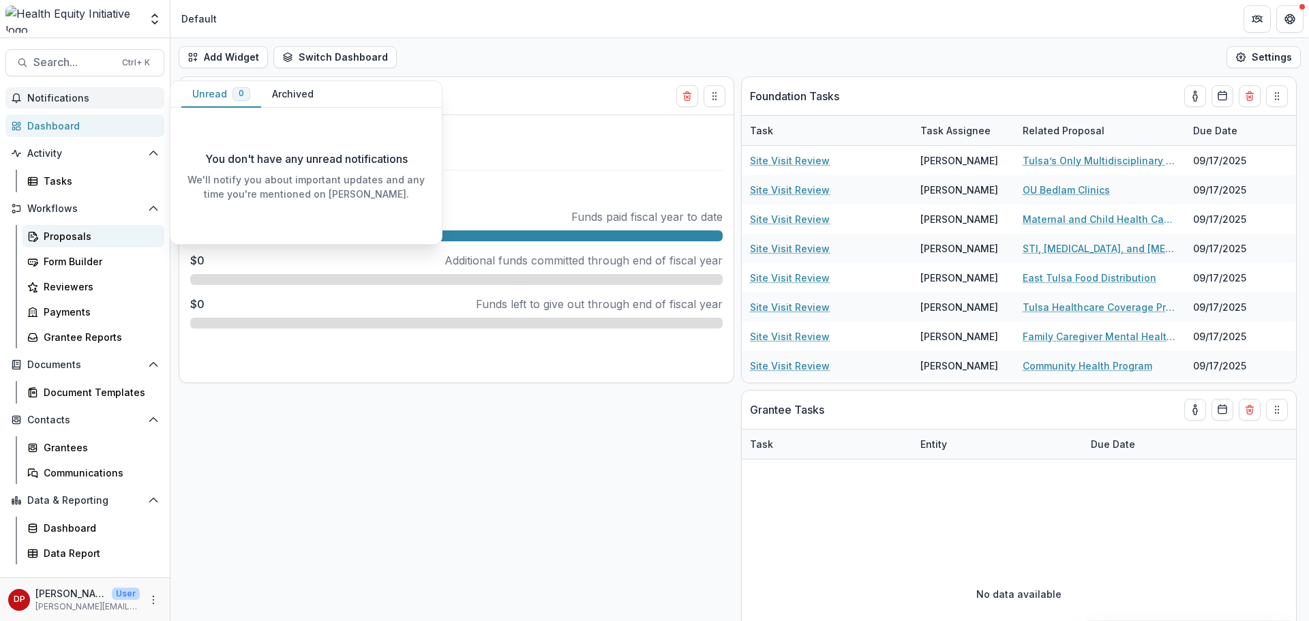
click at [77, 233] on div "Proposals" at bounding box center [99, 236] width 110 height 14
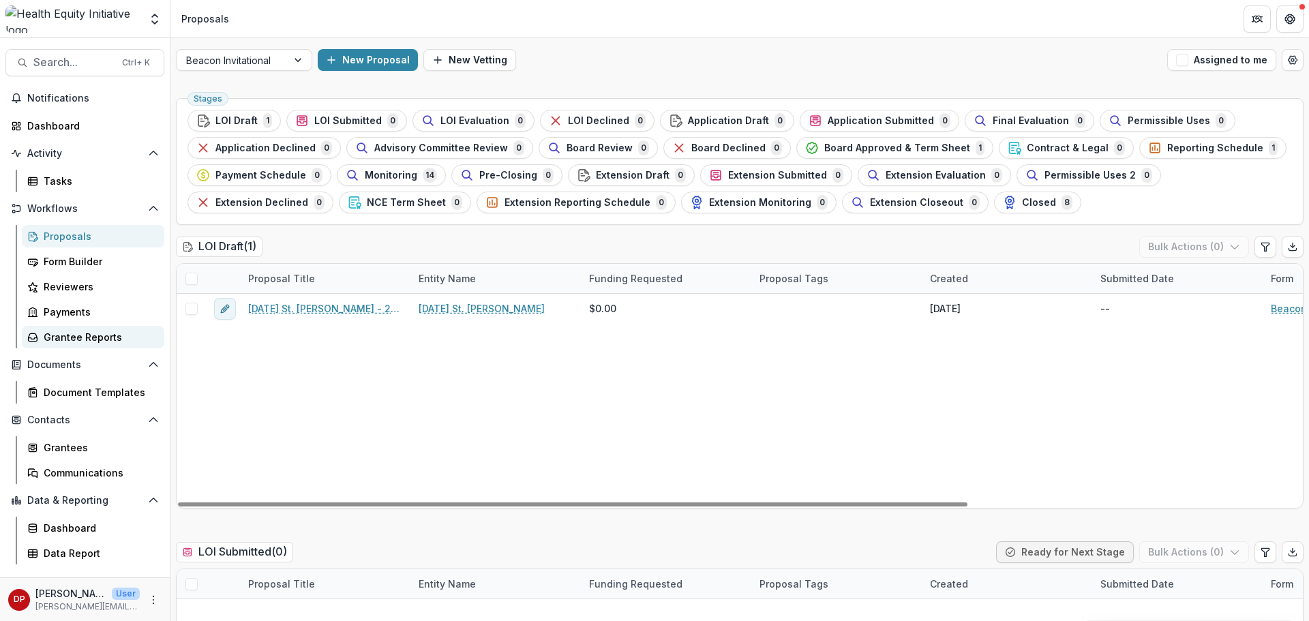
click at [119, 329] on link "Grantee Reports" at bounding box center [93, 337] width 143 height 23
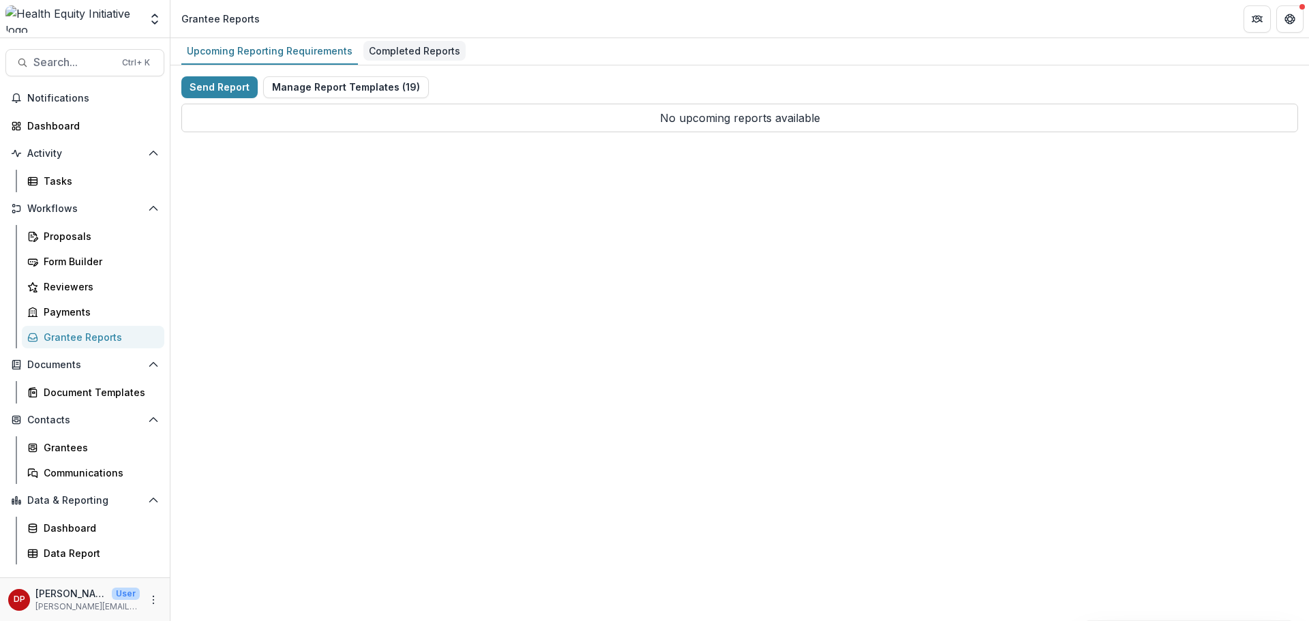
click at [445, 49] on div "Completed Reports" at bounding box center [414, 51] width 102 height 20
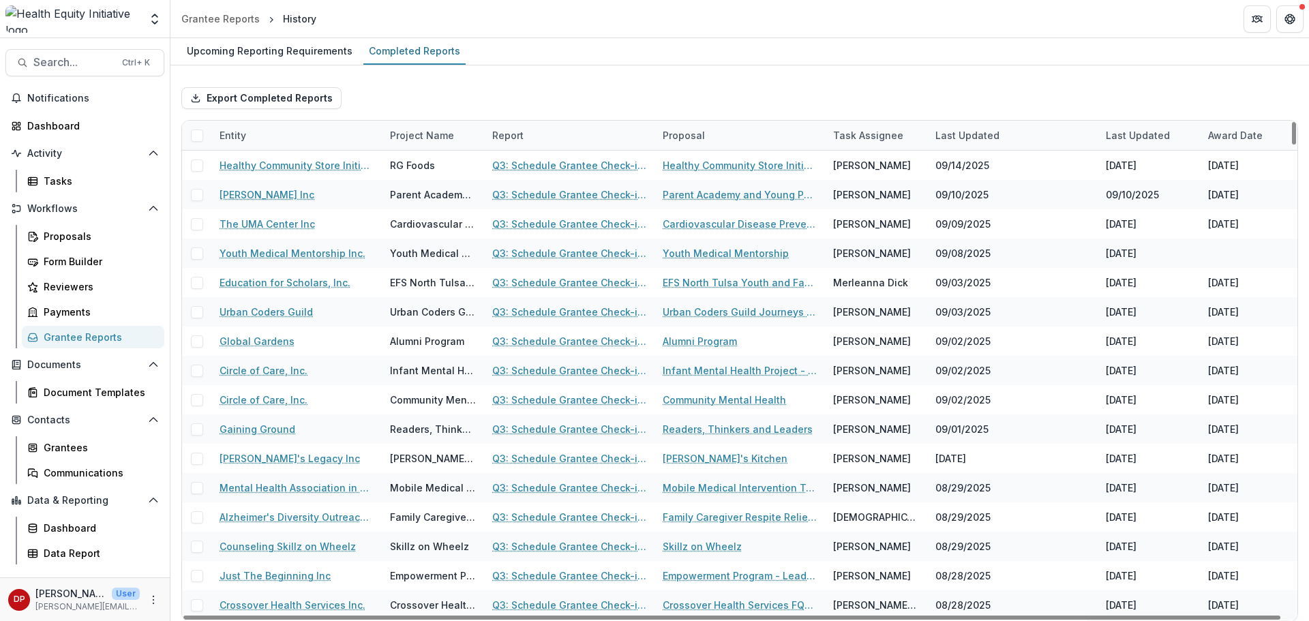
click at [351, 138] on div "Entity" at bounding box center [296, 135] width 170 height 29
click at [316, 162] on input at bounding box center [296, 166] width 164 height 22
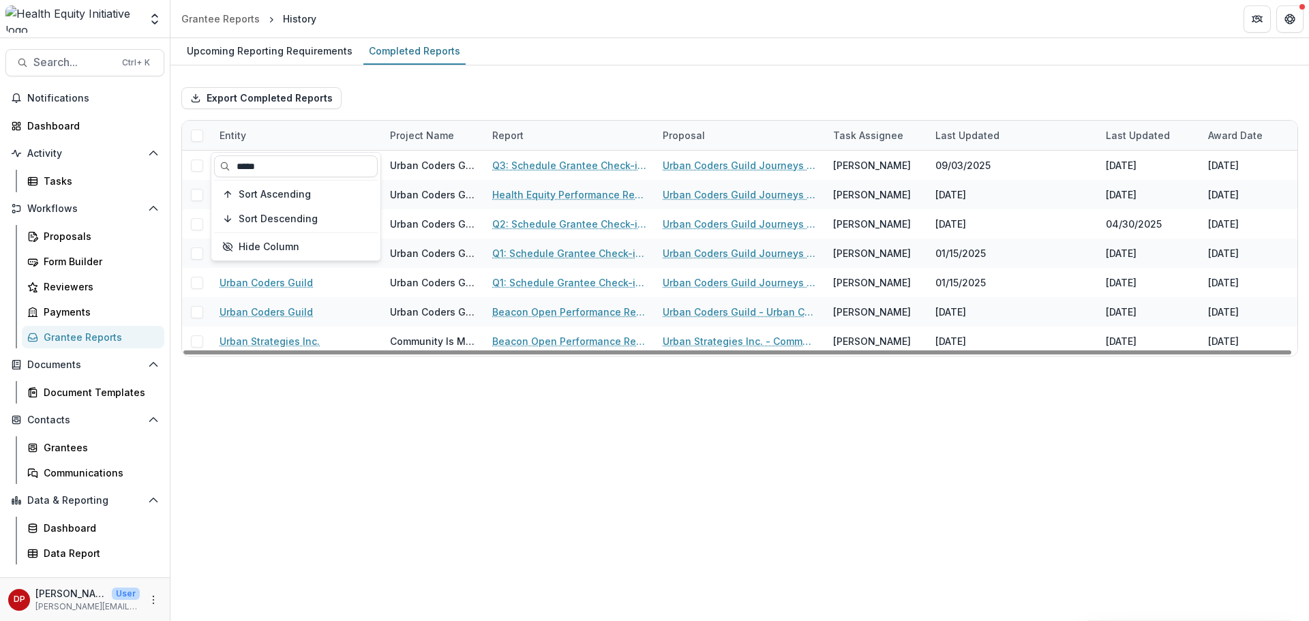
type input "*****"
click at [408, 119] on div "Export Completed Reports" at bounding box center [739, 98] width 1117 height 44
